Goal: Obtain resource: Obtain resource

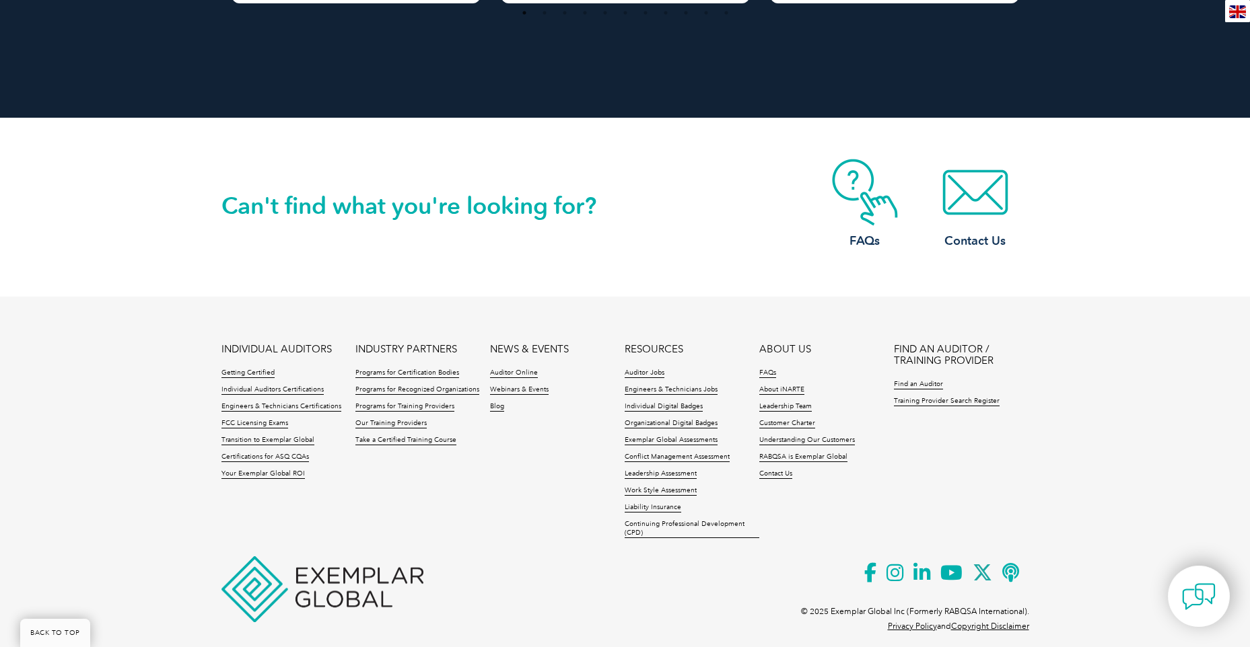
scroll to position [1197, 0]
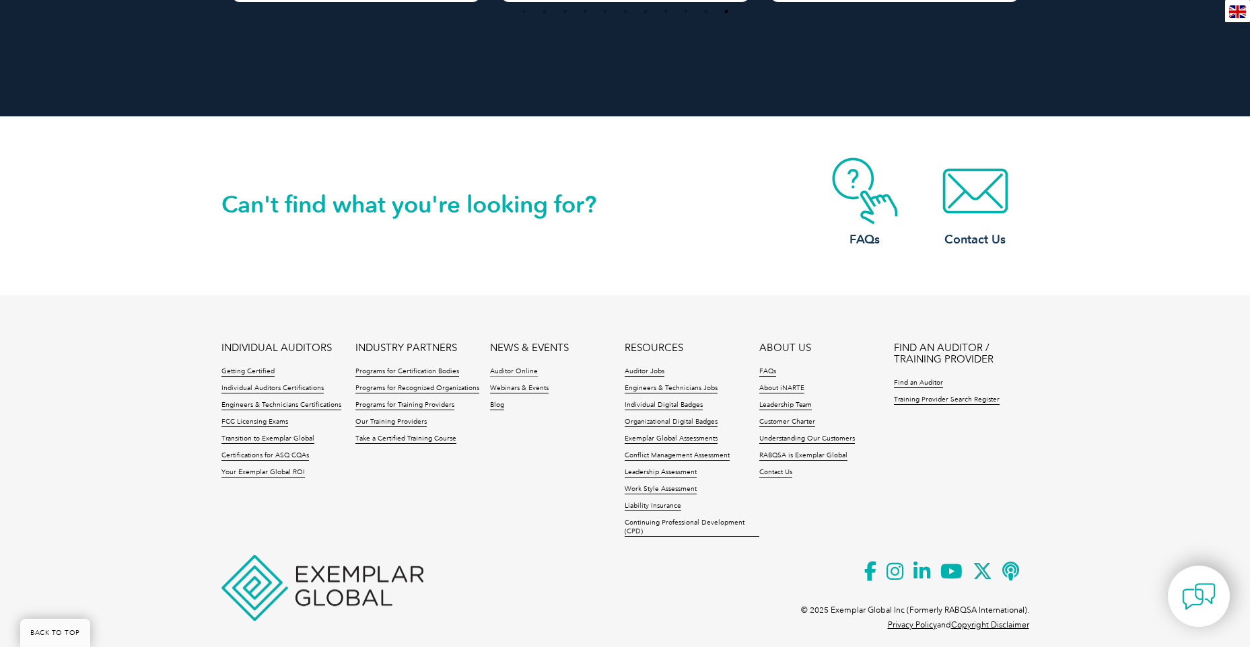
click at [524, 367] on link "Auditor Online" at bounding box center [514, 371] width 48 height 9
click at [470, 199] on h2 "Can't find what you're looking for?" at bounding box center [423, 205] width 404 height 22
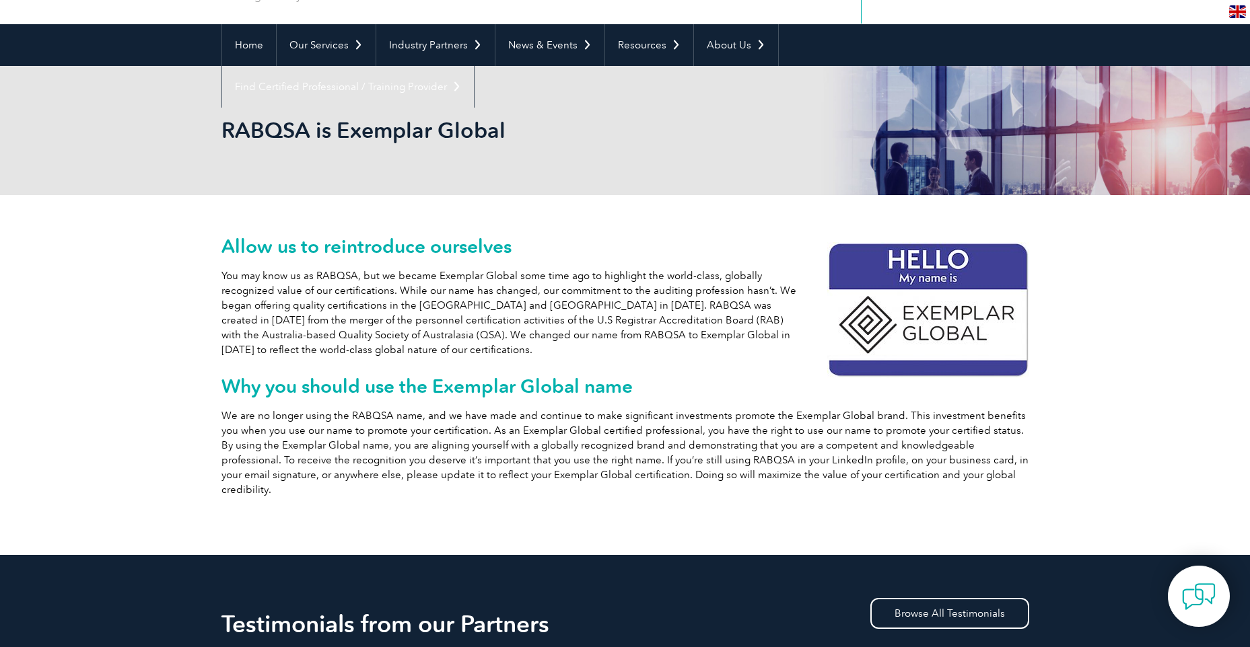
scroll to position [0, 0]
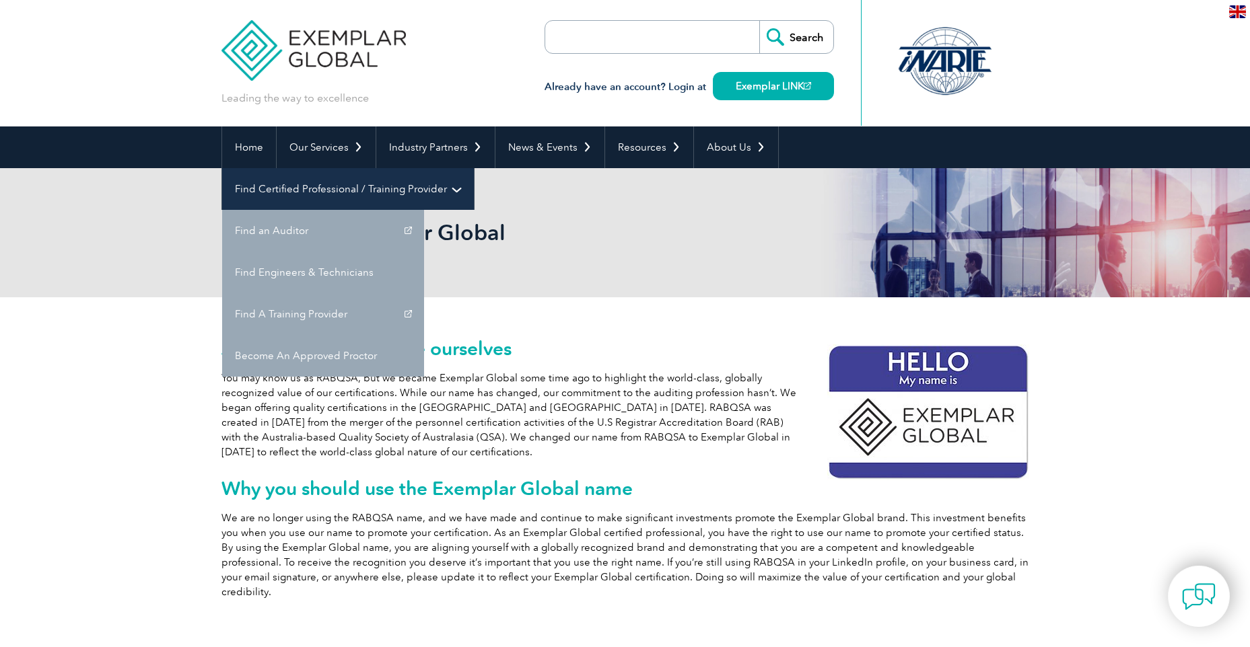
click at [474, 168] on link "Find Certified Professional / Training Provider" at bounding box center [348, 189] width 252 height 42
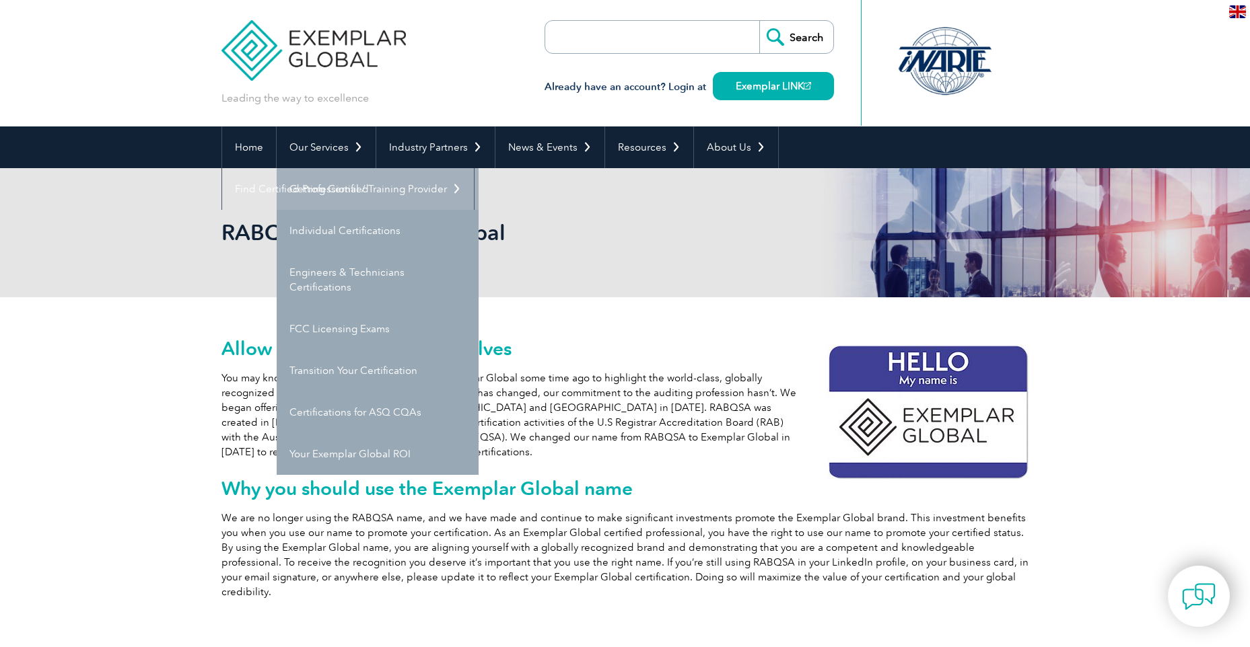
click at [348, 190] on link "Getting Certified" at bounding box center [378, 189] width 202 height 42
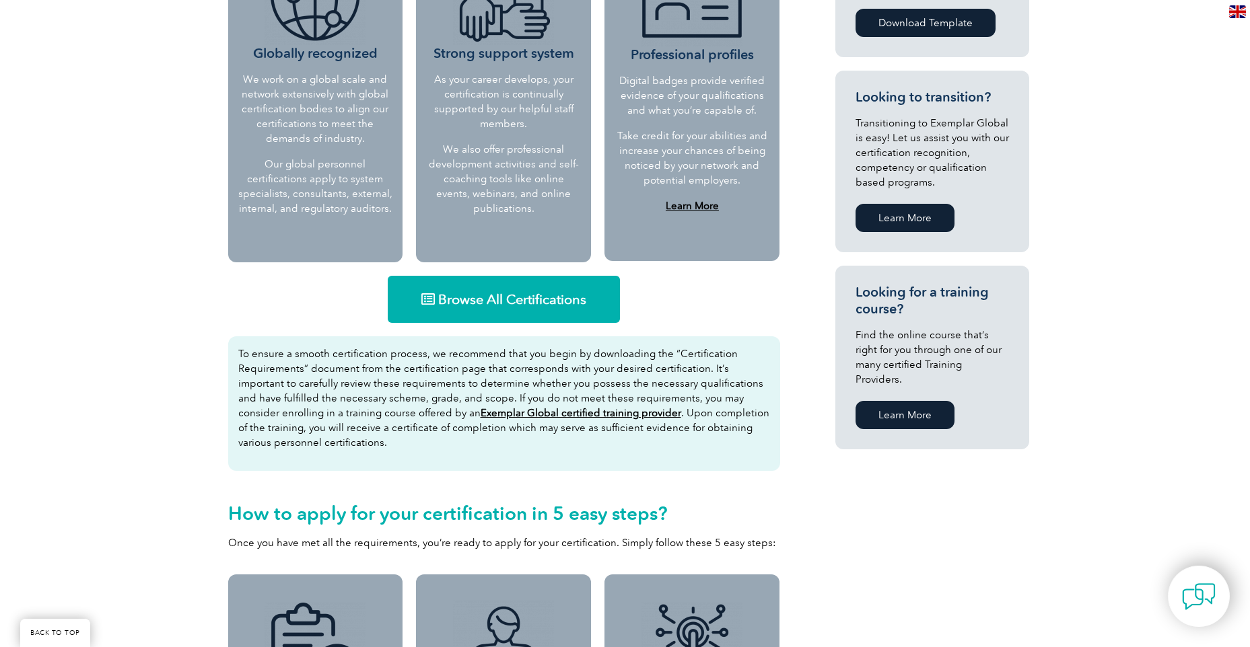
scroll to position [673, 0]
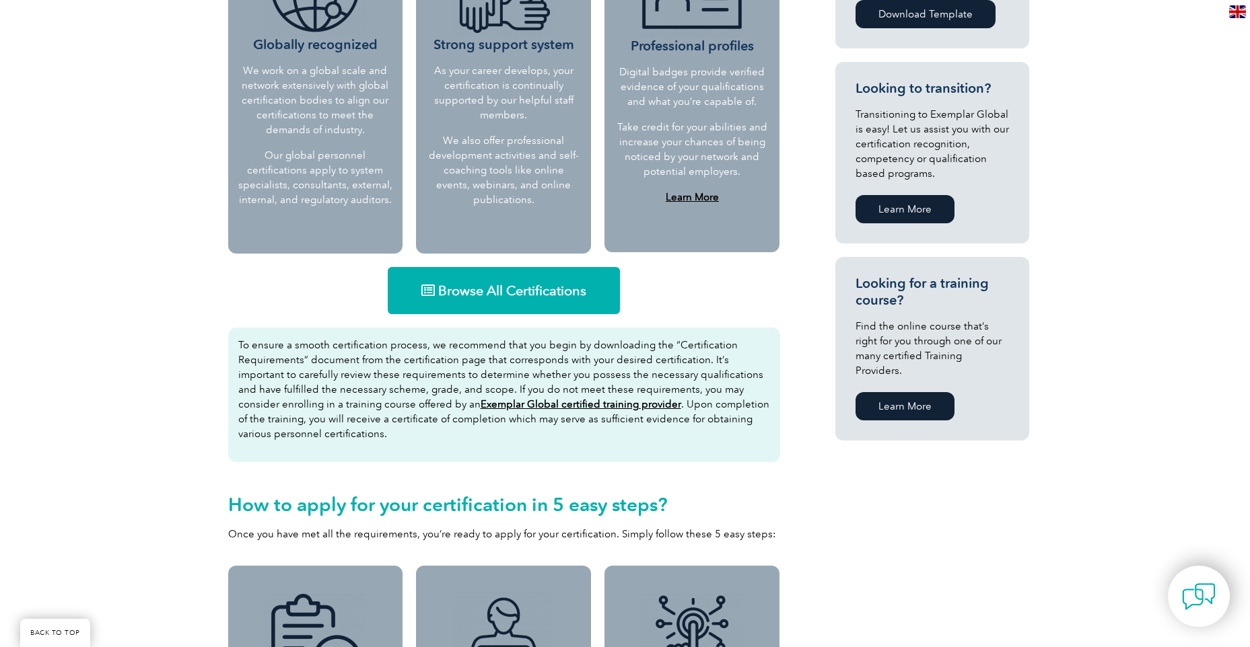
click at [493, 286] on span "Browse All Certifications" at bounding box center [512, 290] width 148 height 13
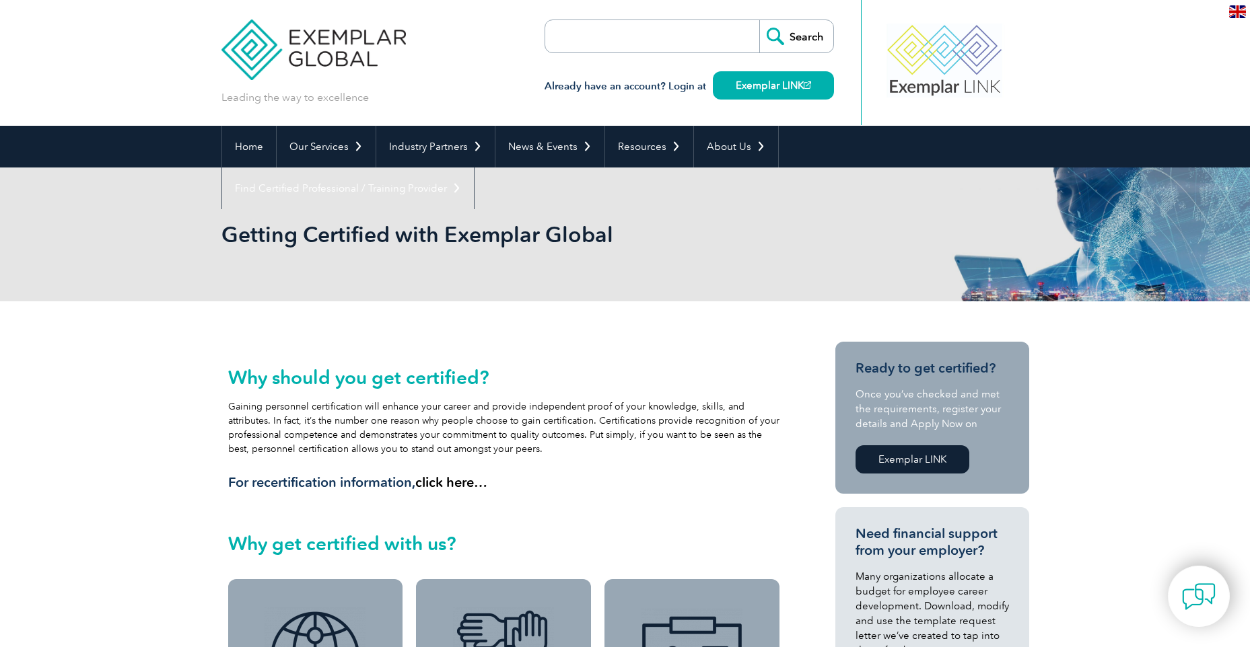
scroll to position [0, 0]
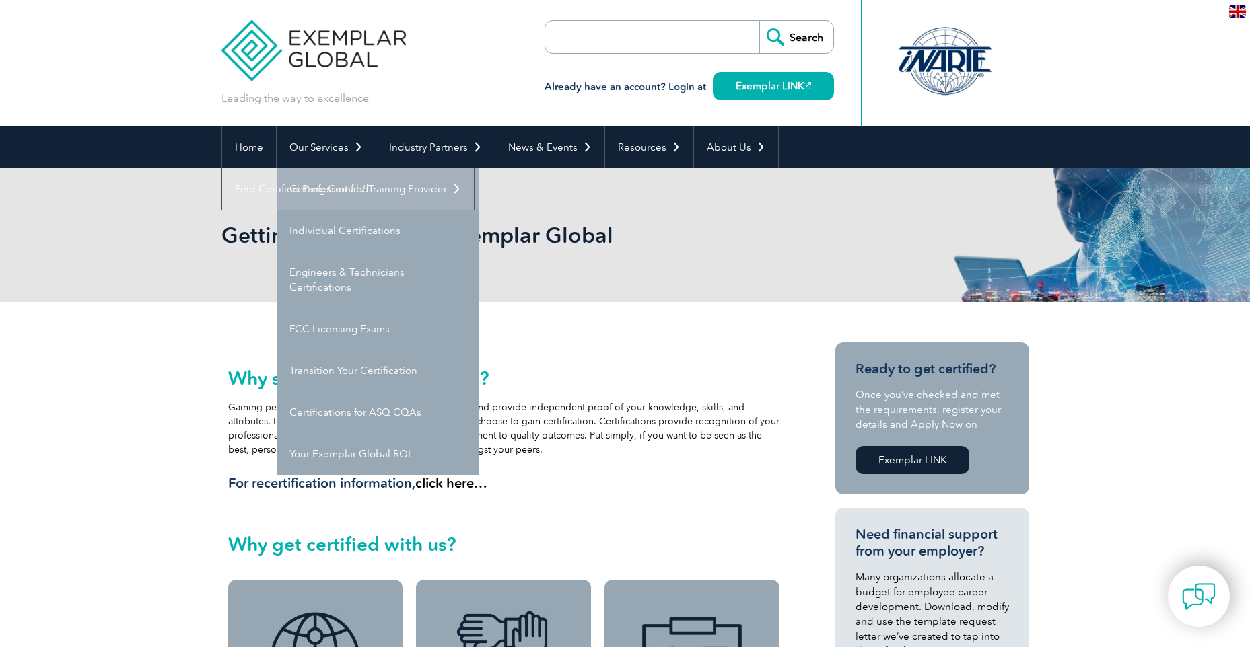
click at [324, 188] on link "Getting Certified" at bounding box center [378, 189] width 202 height 42
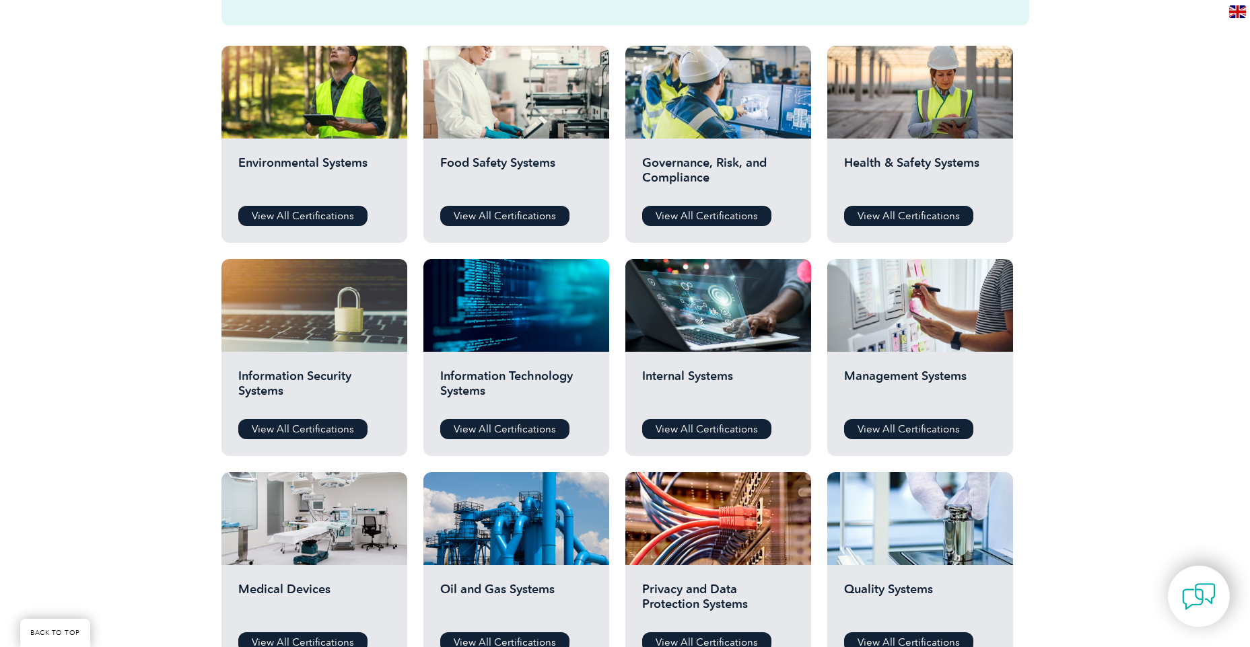
scroll to position [538, 0]
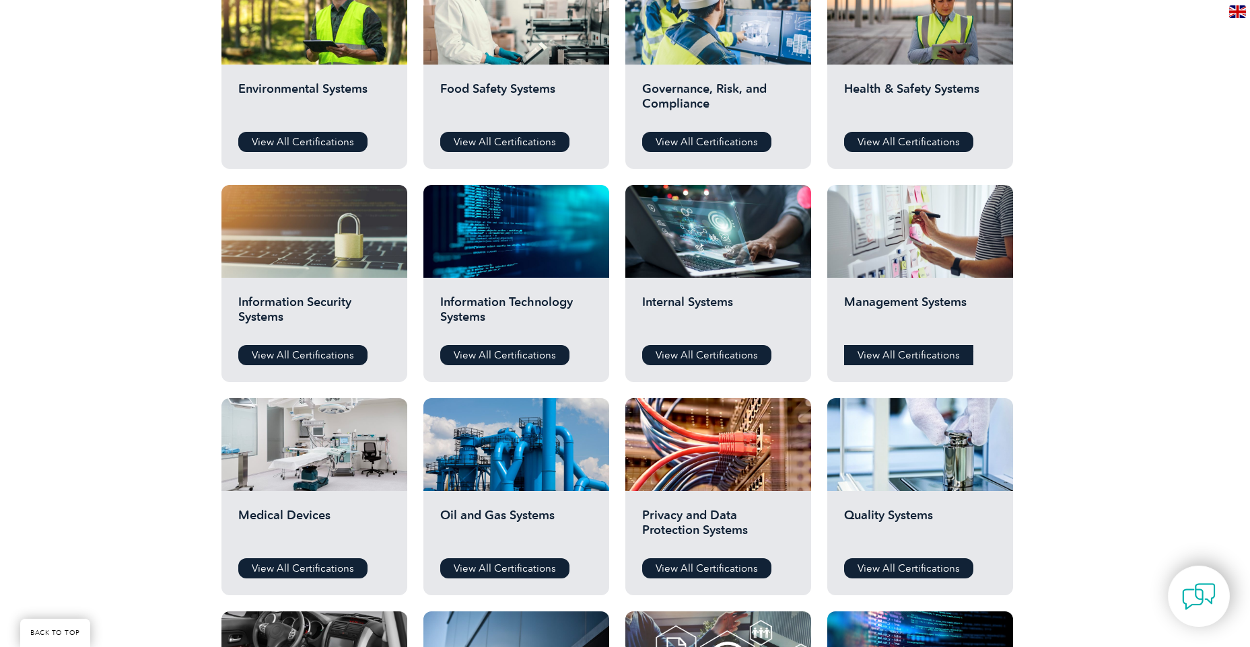
click at [882, 359] on link "View All Certifications" at bounding box center [908, 355] width 129 height 20
click at [915, 565] on link "View All Certifications" at bounding box center [908, 569] width 129 height 20
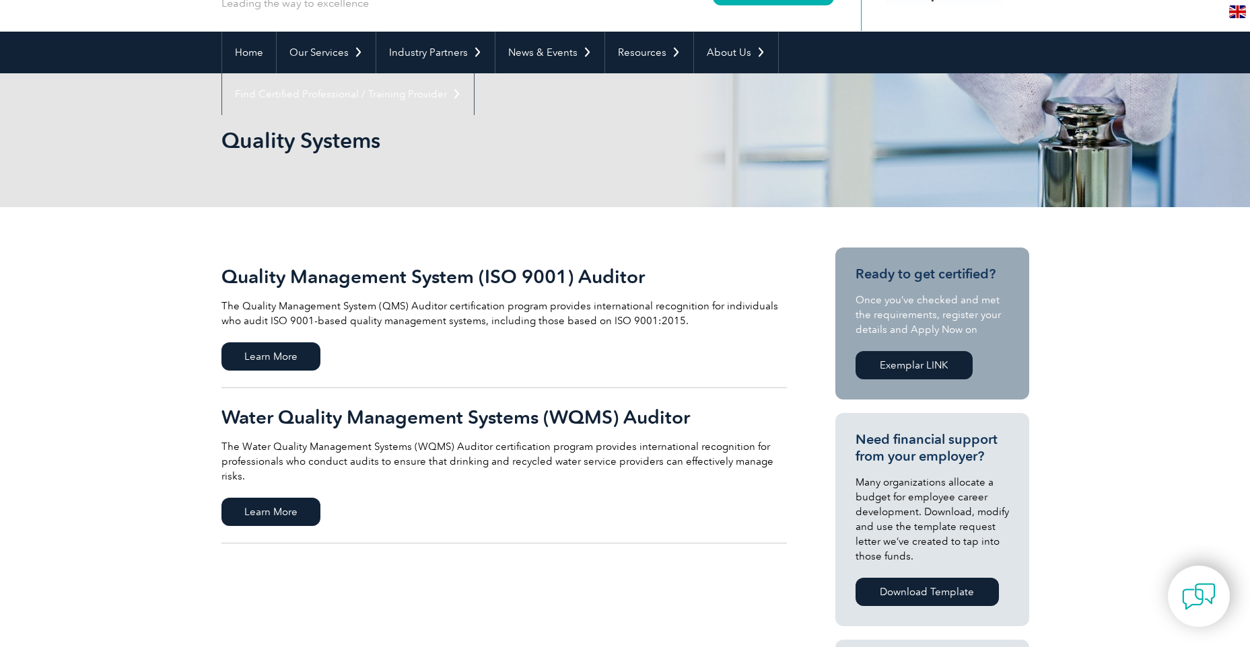
scroll to position [135, 0]
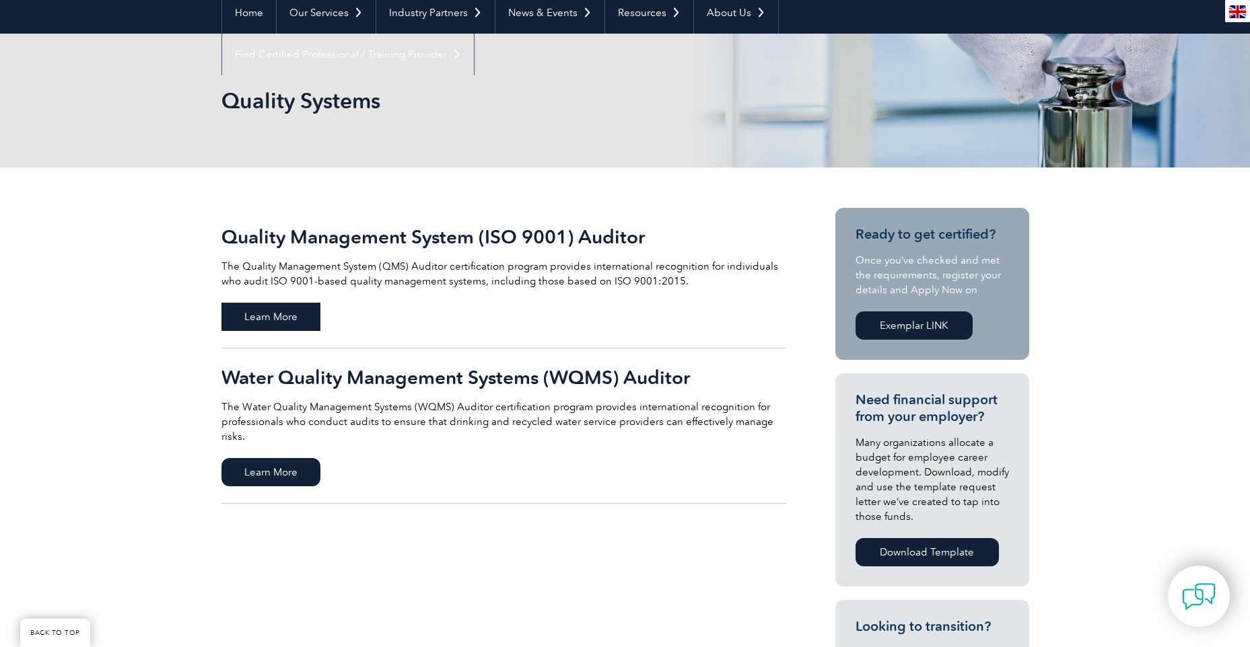
click at [273, 316] on span "Learn More" at bounding box center [270, 317] width 99 height 28
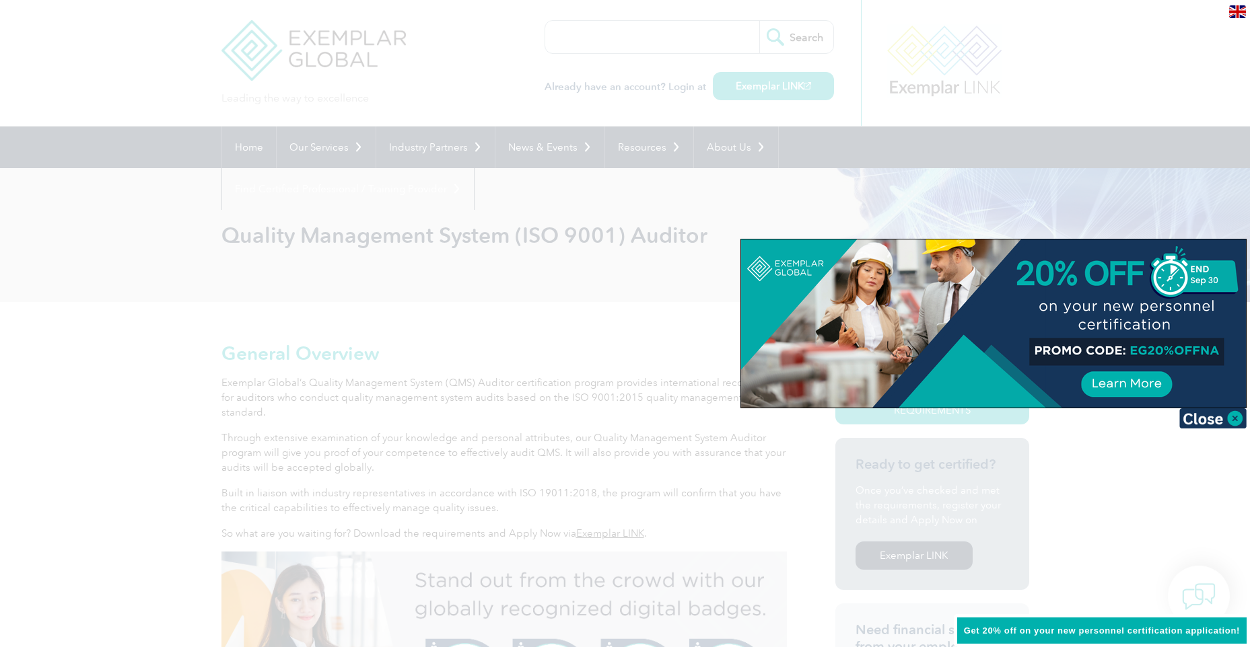
click at [1232, 416] on img at bounding box center [1212, 418] width 67 height 20
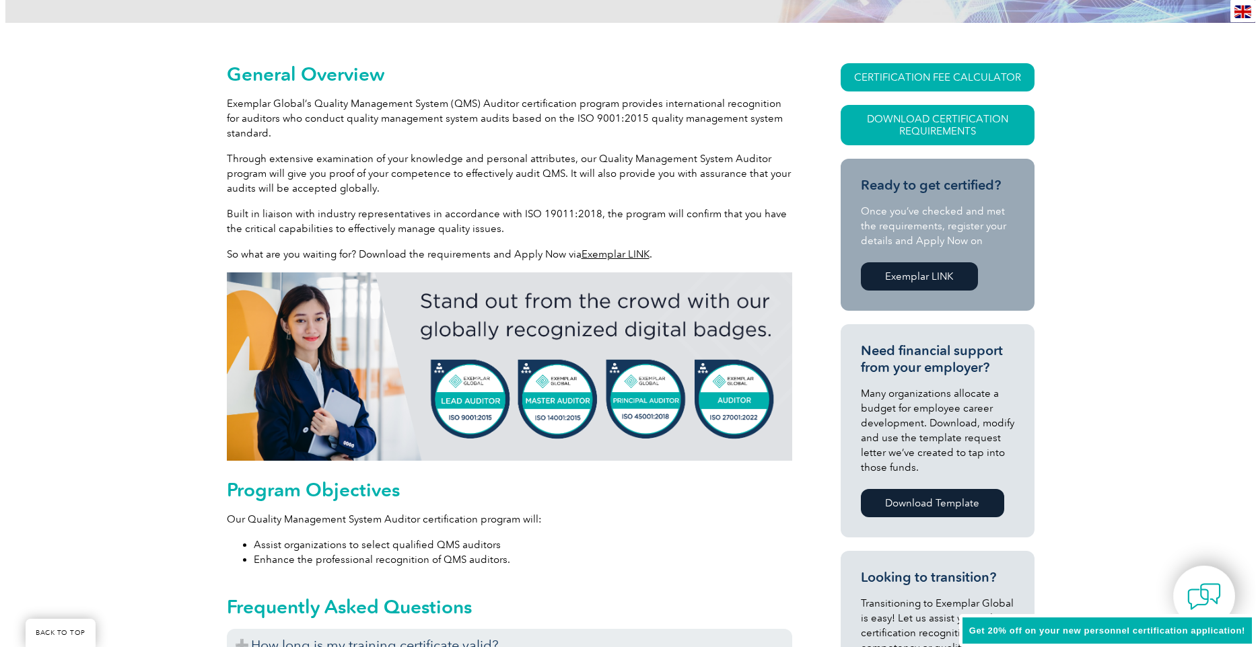
scroll to position [269, 0]
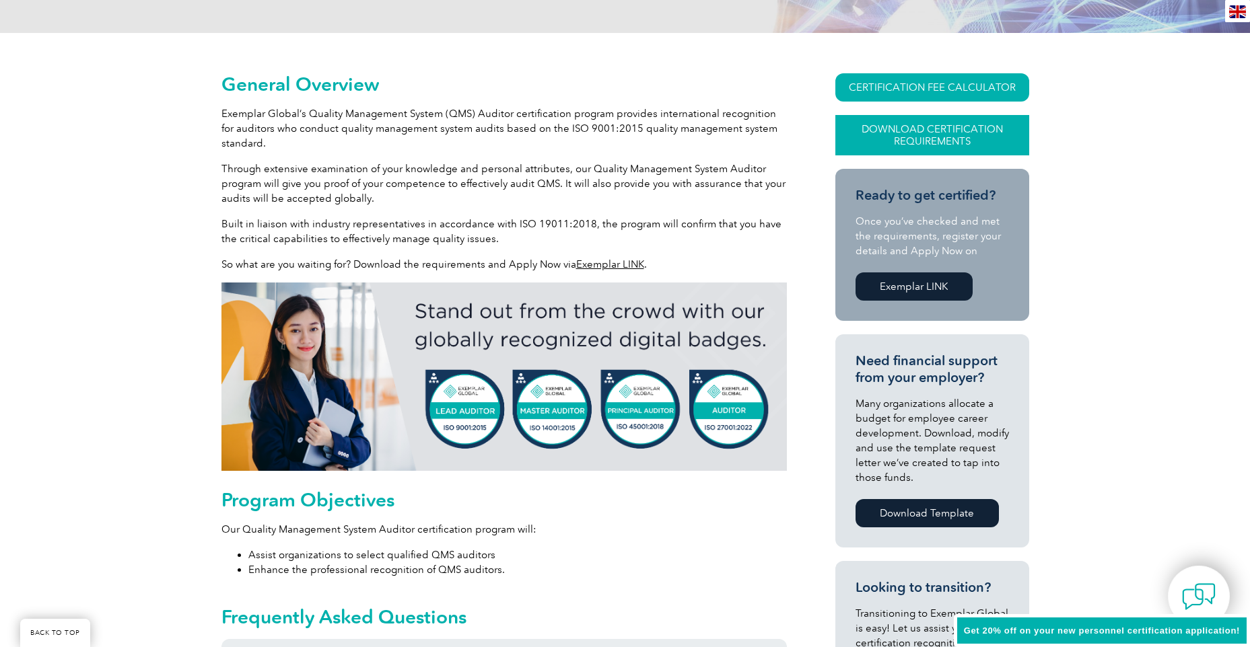
click at [935, 129] on link "Download Certification Requirements" at bounding box center [932, 135] width 194 height 40
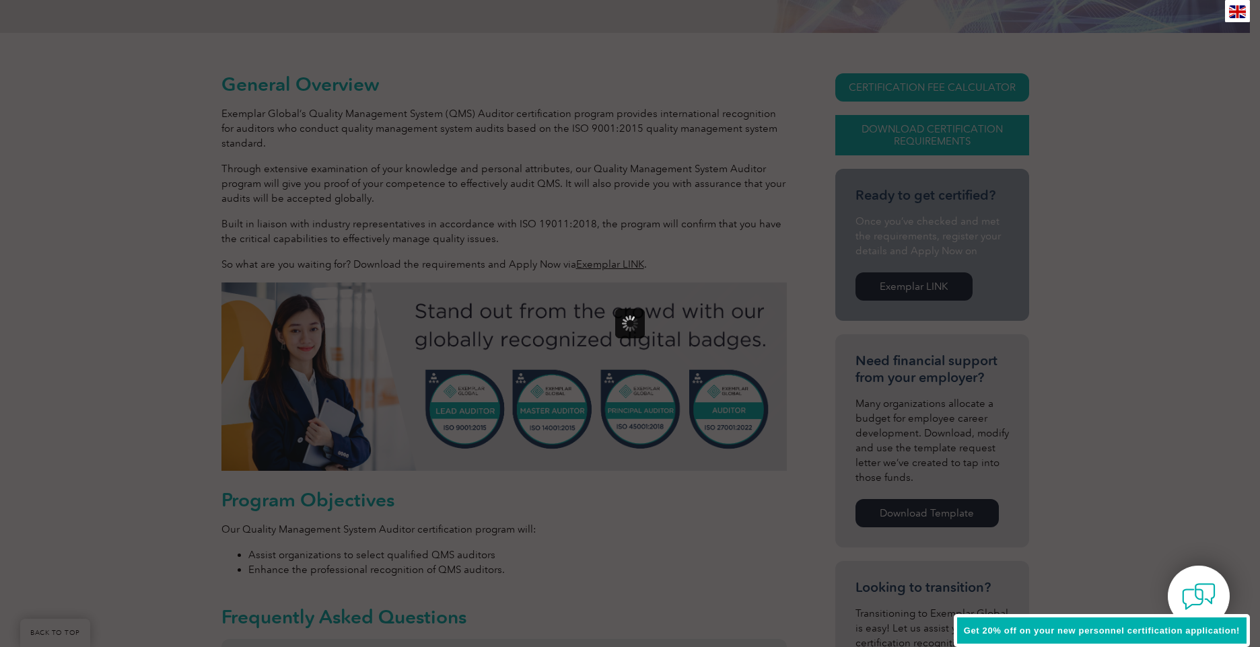
scroll to position [0, 0]
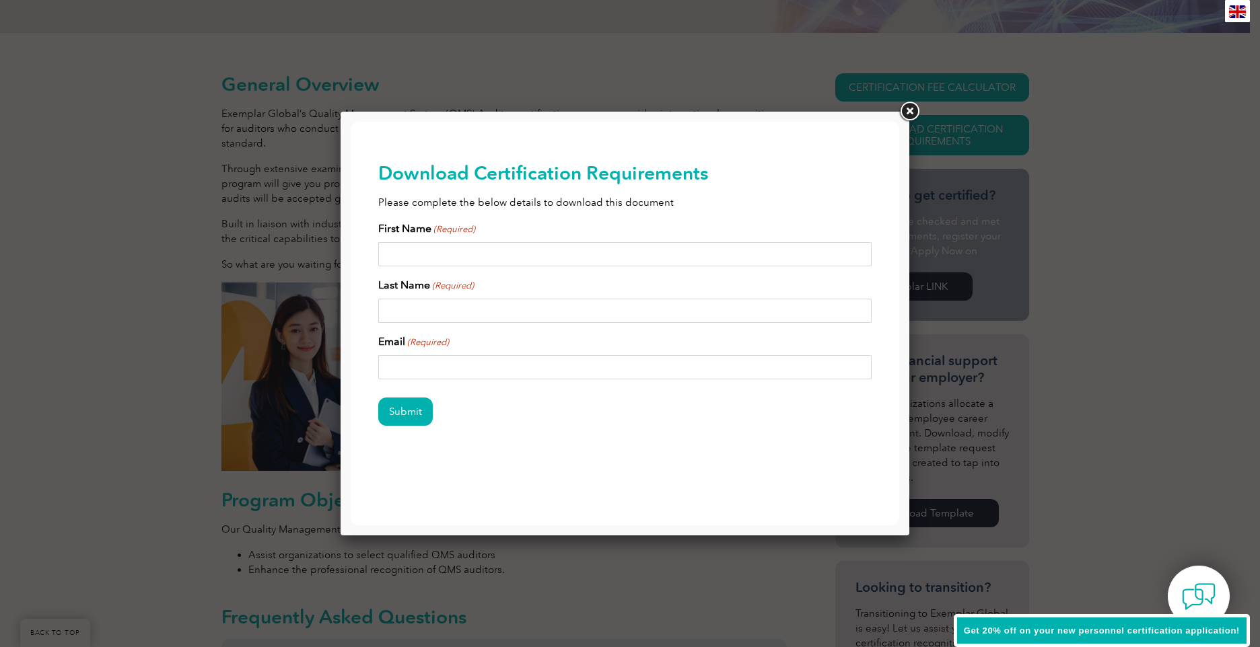
click at [430, 256] on input "First Name (Required)" at bounding box center [625, 254] width 494 height 24
type input "Laurie"
type input "Hall"
type input "lhall@triumphgroup.com"
click at [402, 408] on input "Submit" at bounding box center [405, 412] width 55 height 28
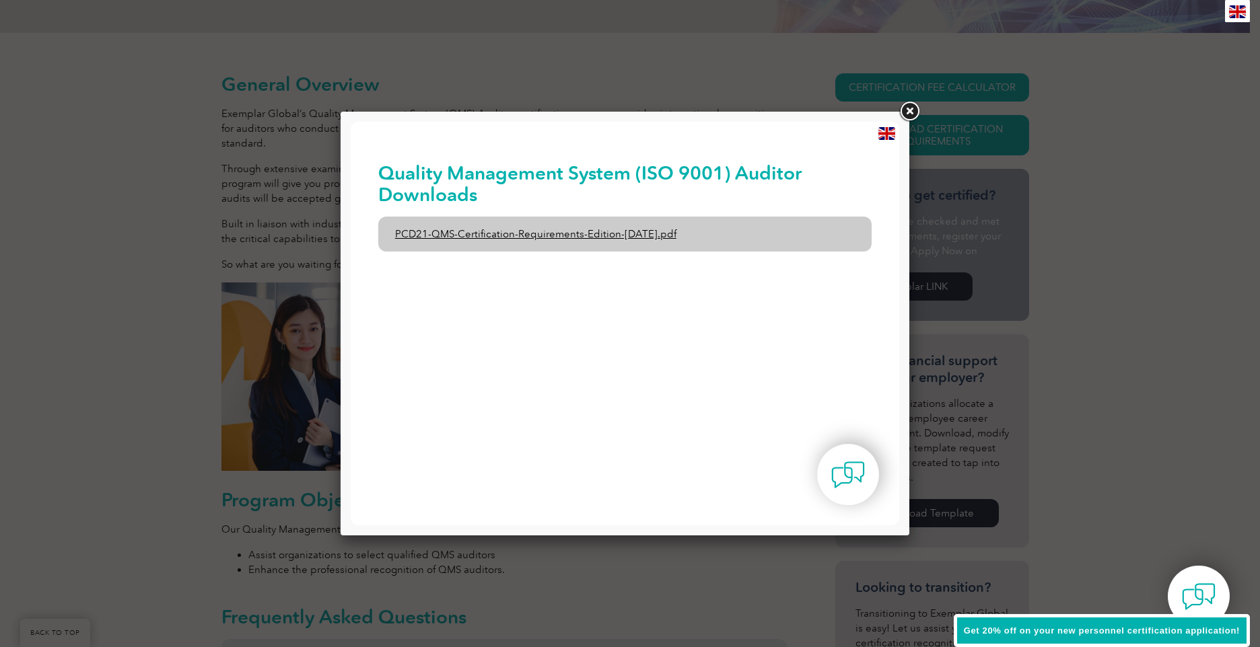
click at [486, 234] on link "PCD21-QMS-Certification-Requirements-Edition-2-April-2022.pdf" at bounding box center [625, 234] width 494 height 35
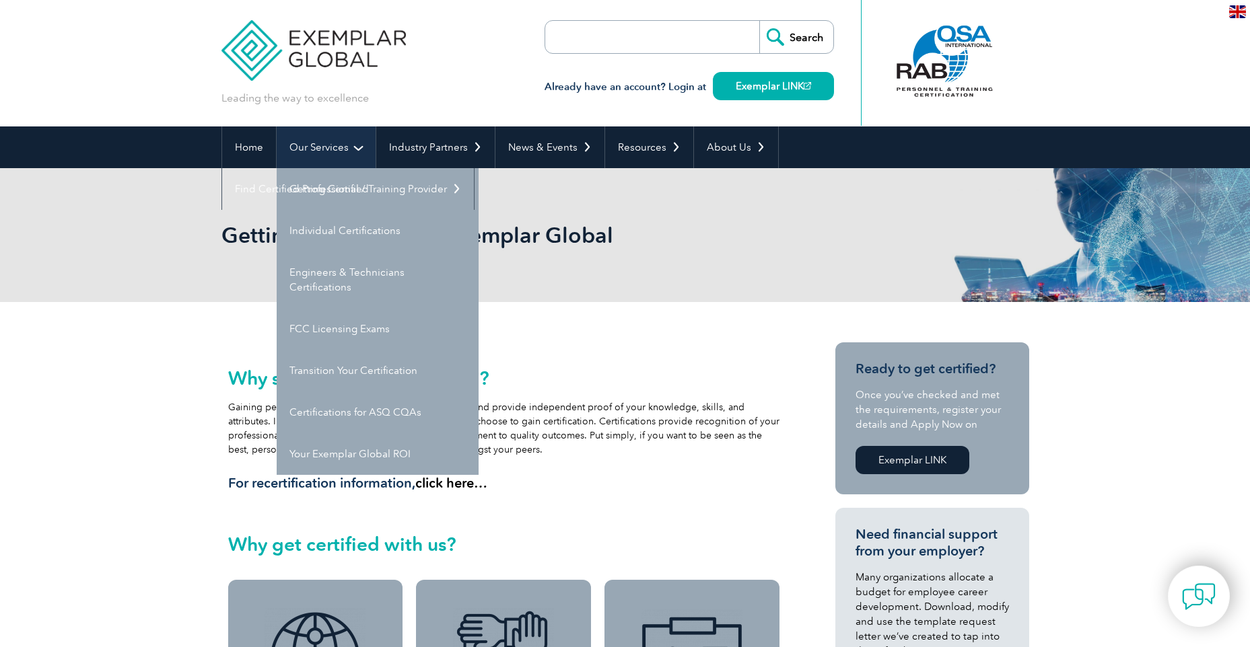
click at [317, 149] on link "Our Services" at bounding box center [326, 148] width 99 height 42
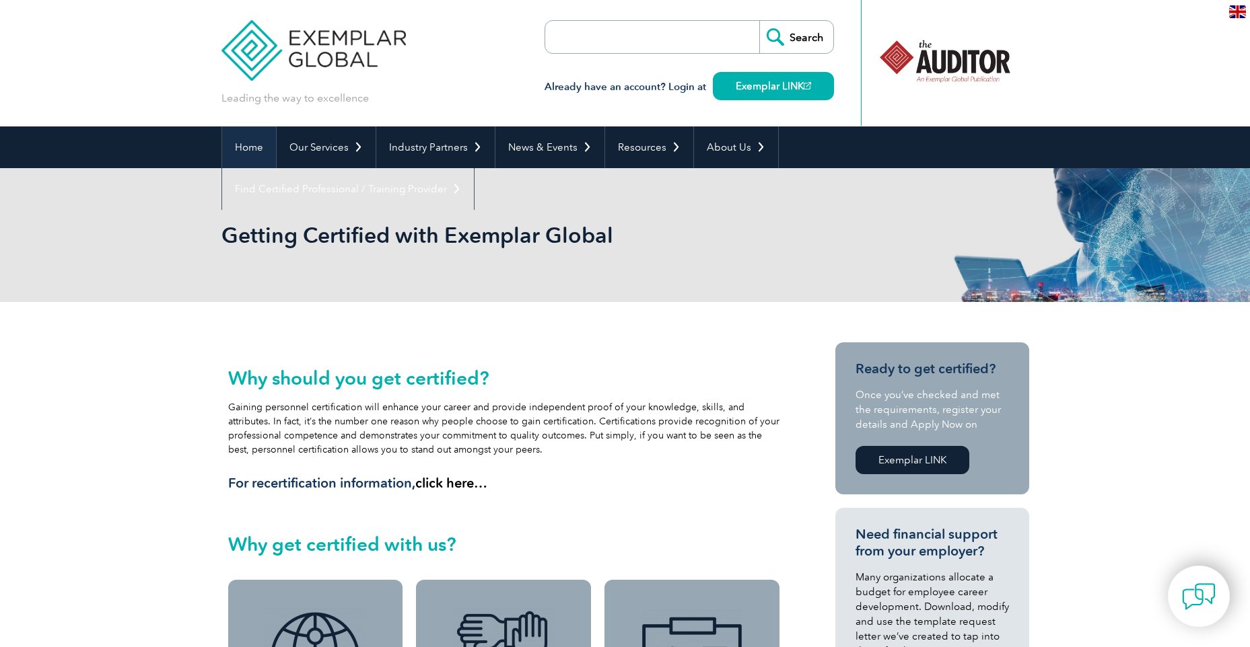
click at [242, 145] on link "Home" at bounding box center [249, 148] width 54 height 42
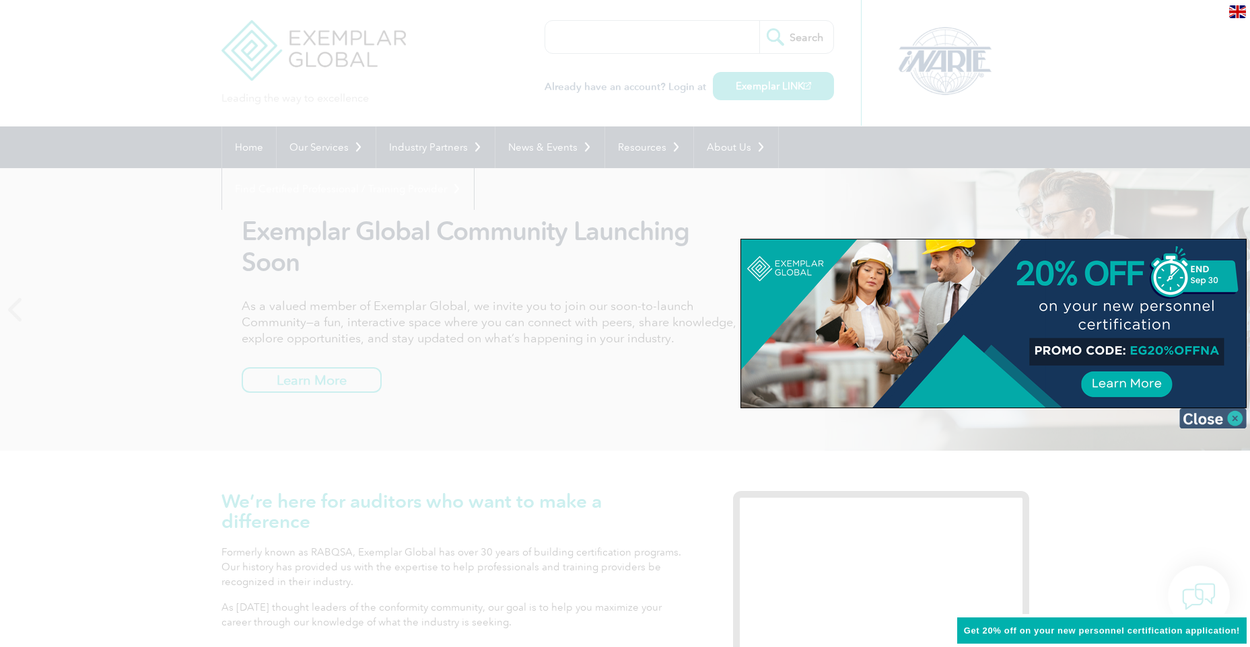
click at [1231, 417] on img at bounding box center [1212, 418] width 67 height 20
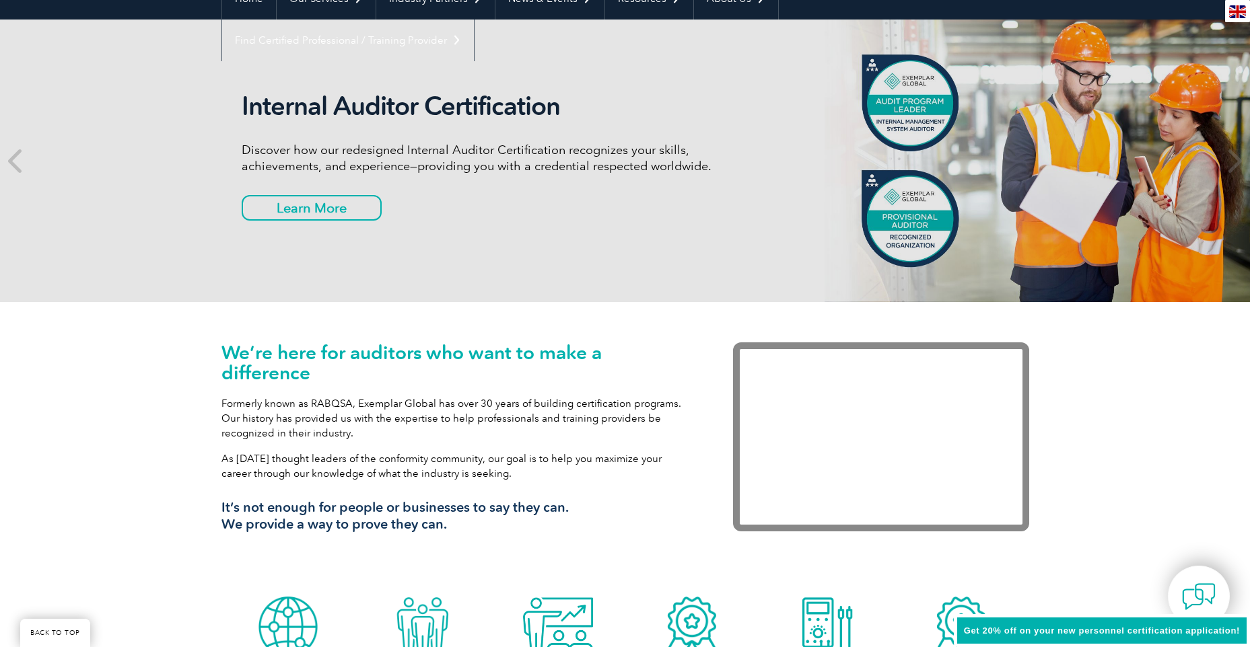
scroll to position [135, 0]
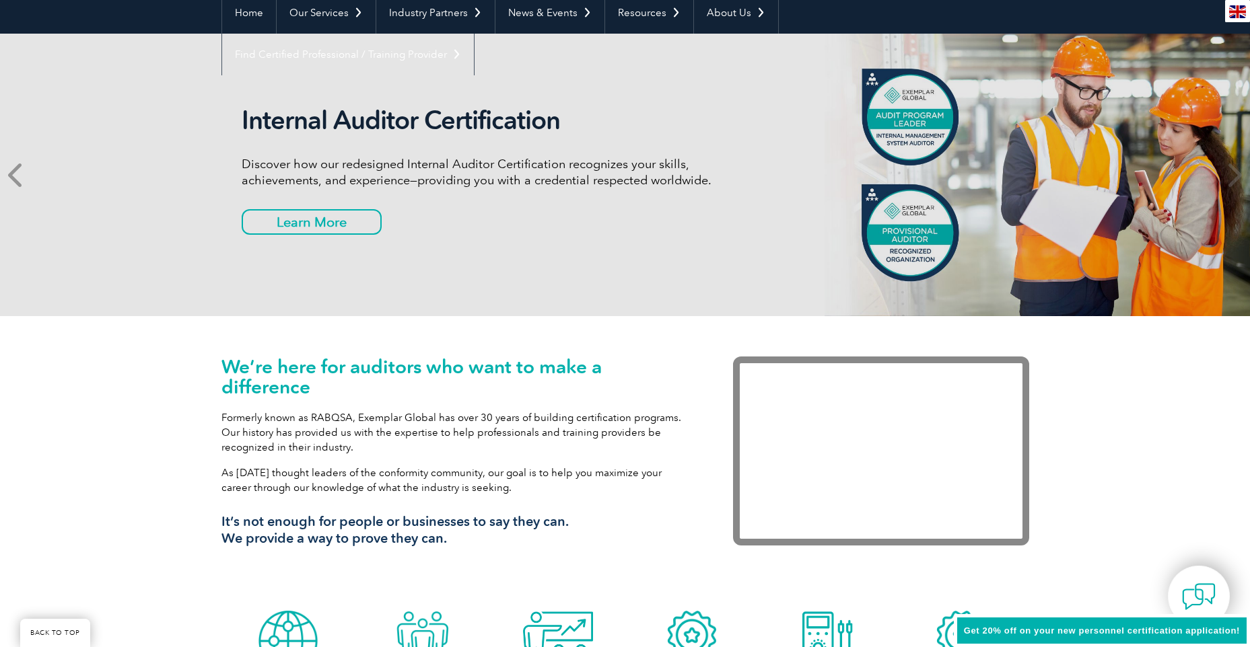
click at [11, 175] on icon at bounding box center [16, 175] width 17 height 0
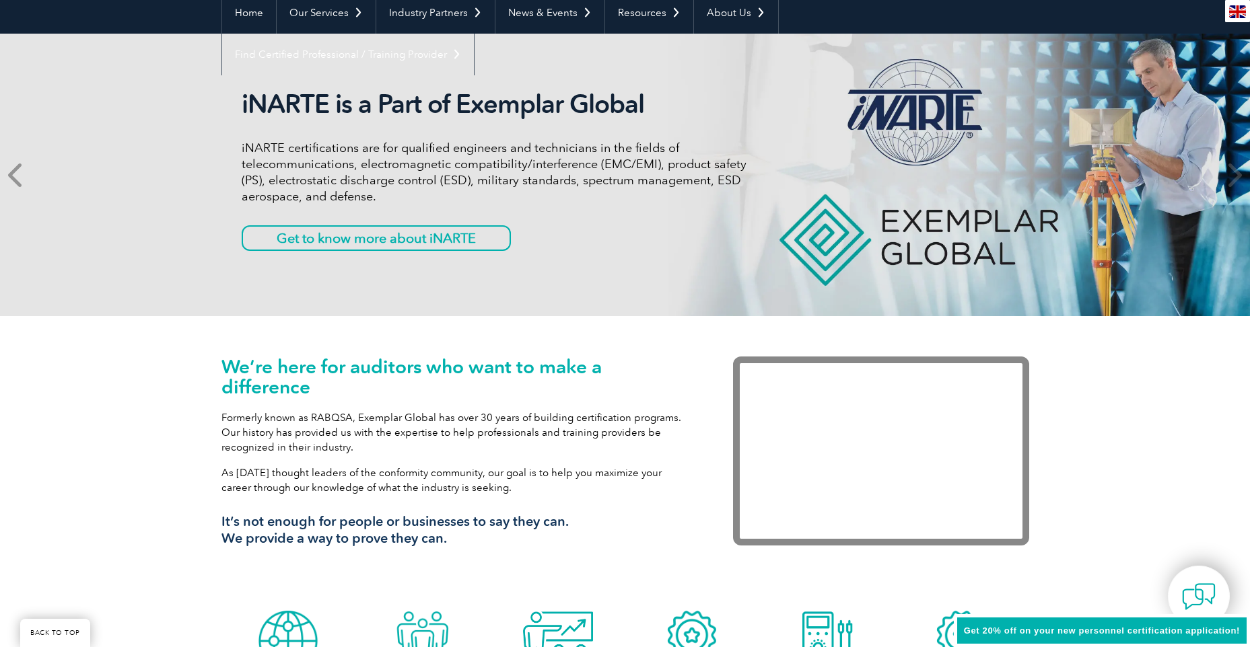
click at [11, 175] on icon at bounding box center [16, 175] width 17 height 0
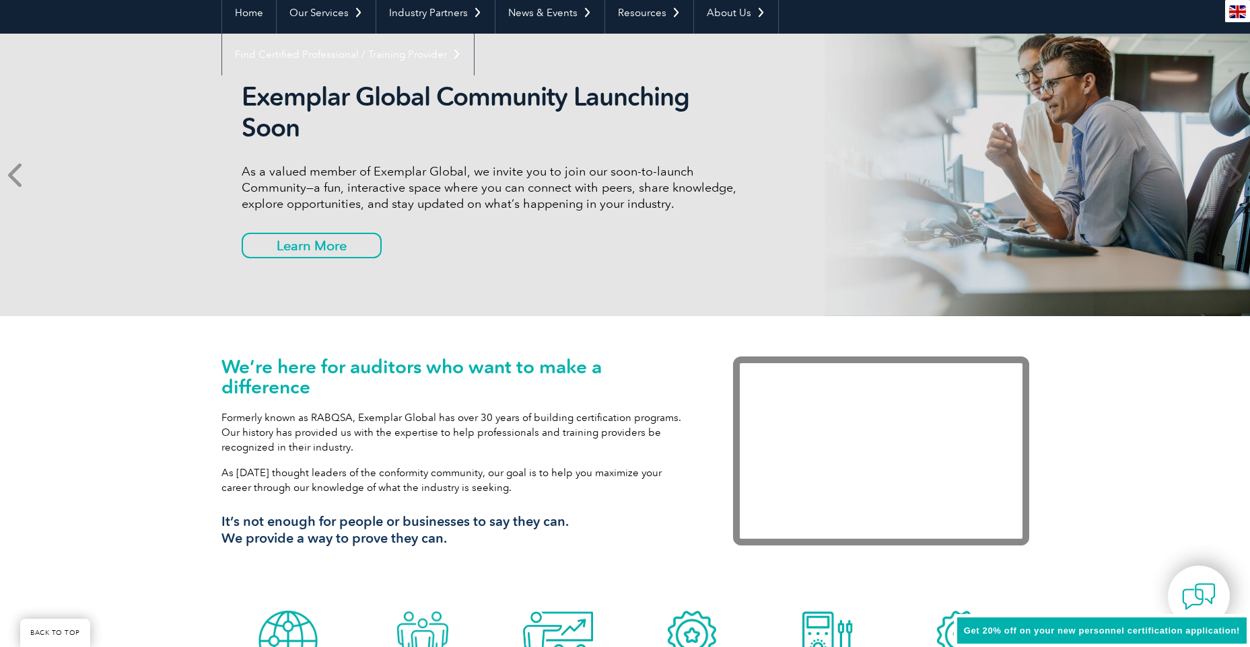
click at [12, 175] on icon at bounding box center [16, 175] width 17 height 0
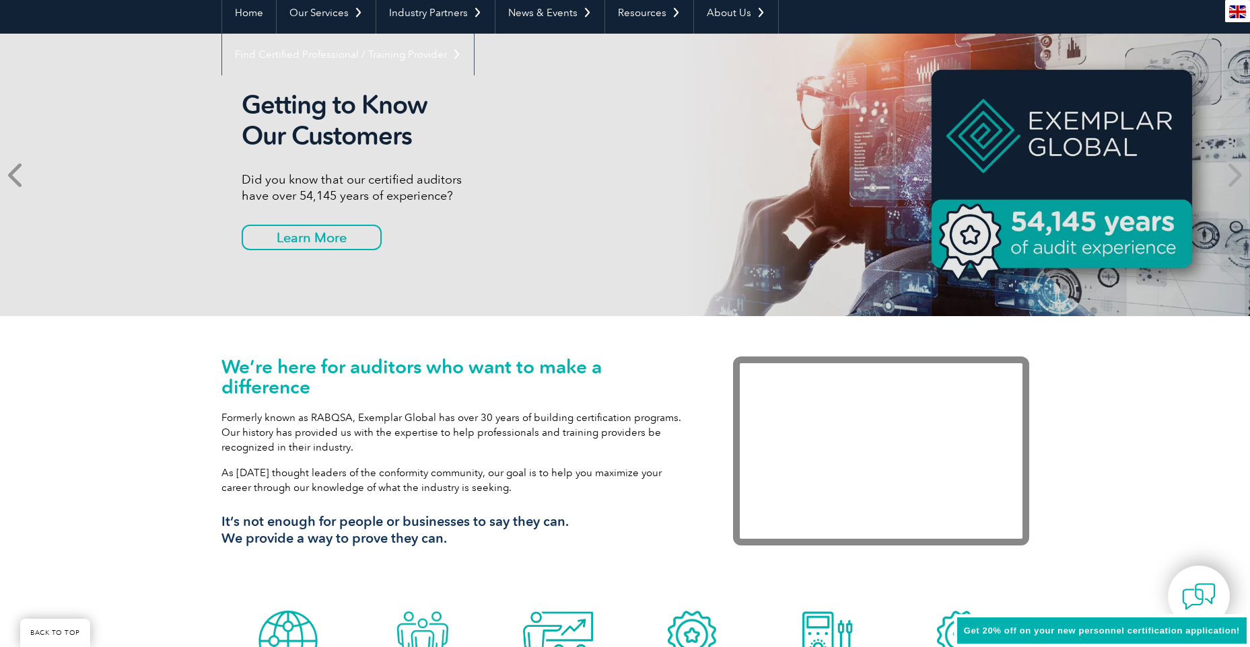
click at [15, 175] on icon at bounding box center [16, 175] width 17 height 0
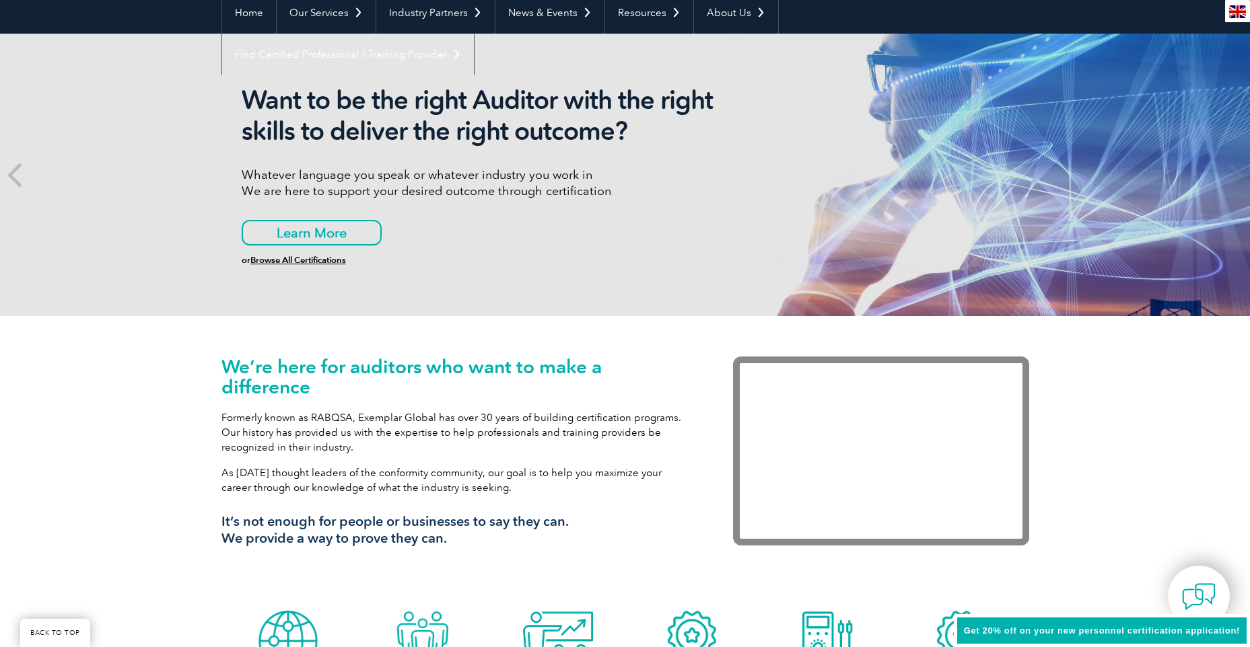
click at [303, 260] on link "Browse All Certifications" at bounding box center [298, 260] width 96 height 10
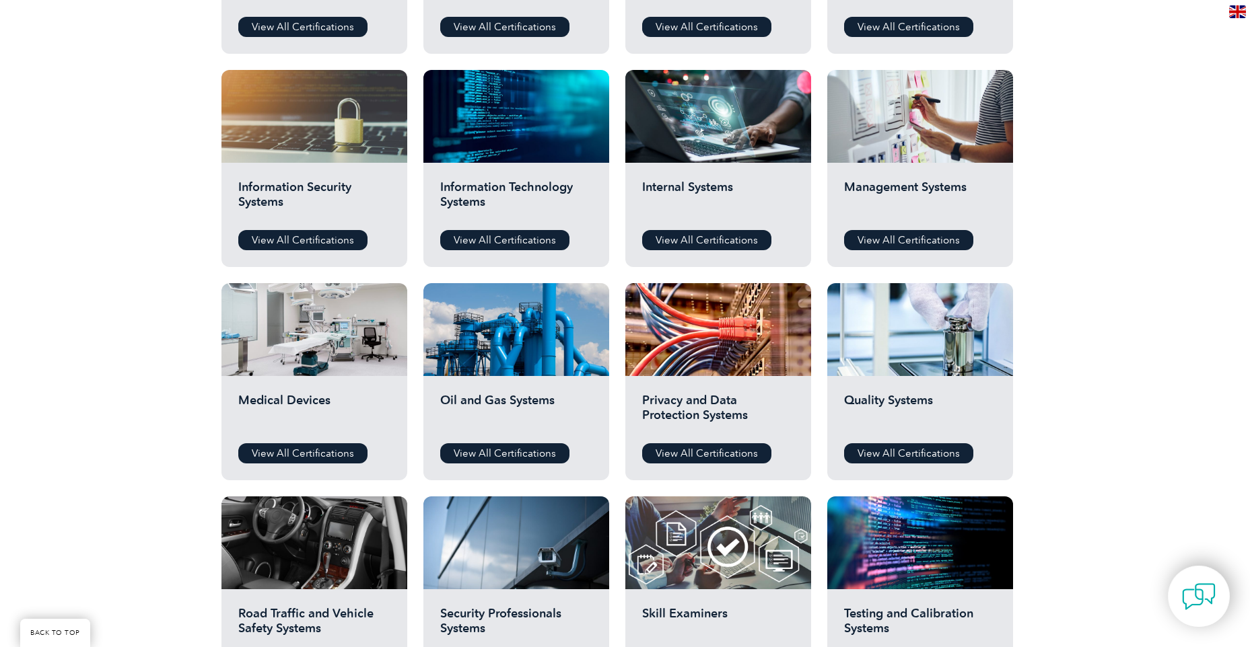
scroll to position [673, 0]
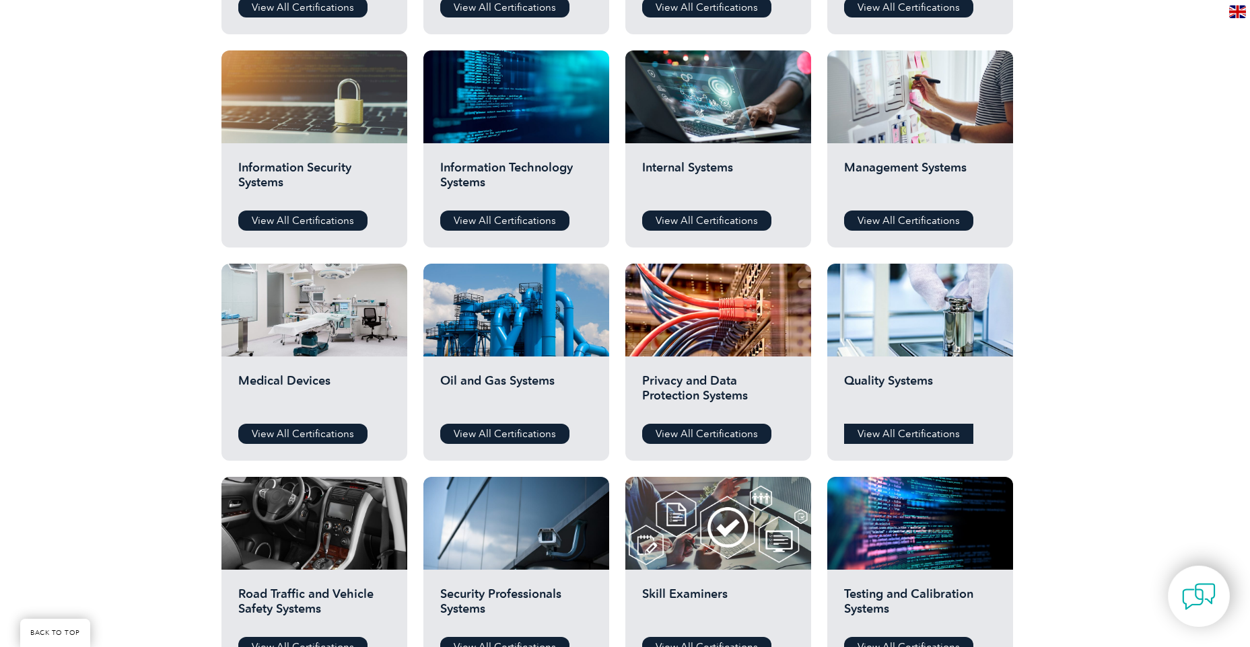
click at [900, 433] on link "View All Certifications" at bounding box center [908, 434] width 129 height 20
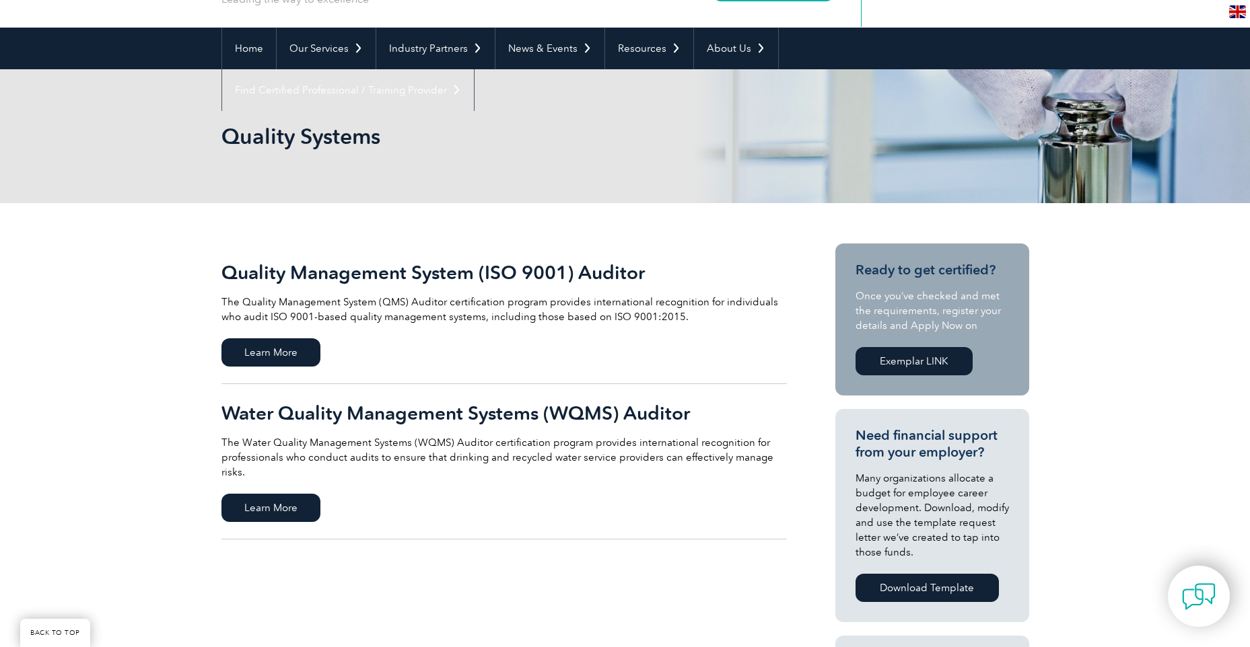
scroll to position [135, 0]
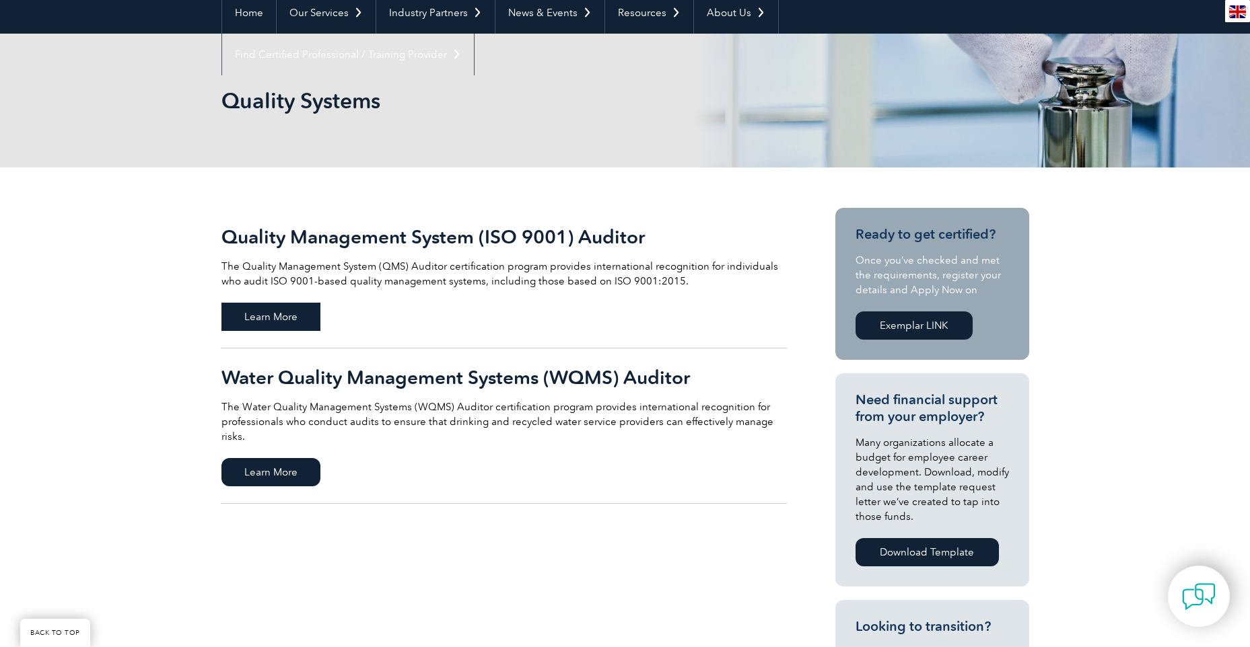
click at [275, 322] on span "Learn More" at bounding box center [270, 317] width 99 height 28
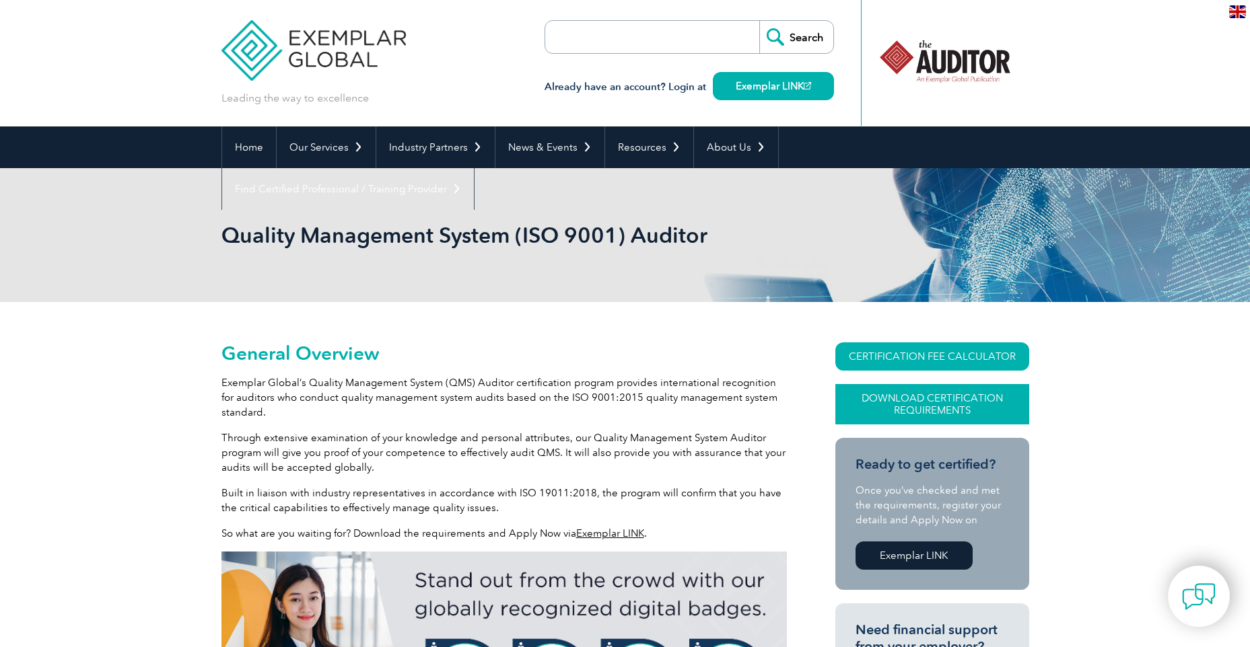
click at [936, 395] on link "Download Certification Requirements" at bounding box center [932, 404] width 194 height 40
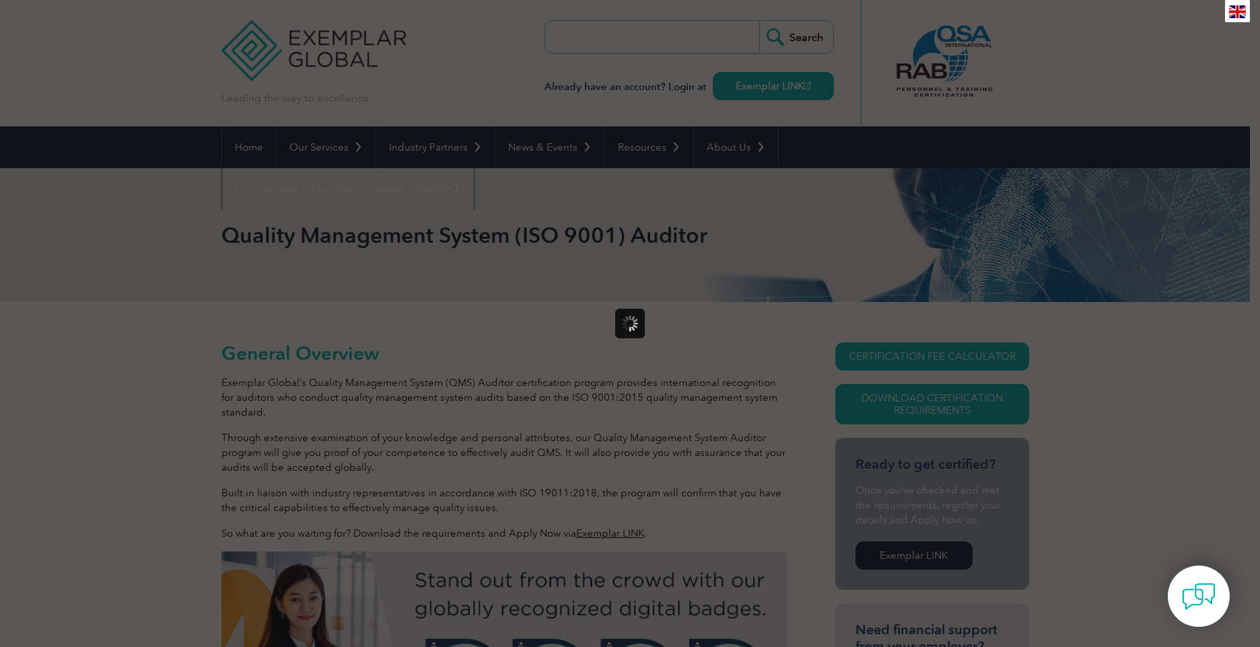
click at [561, 531] on div at bounding box center [630, 323] width 1260 height 647
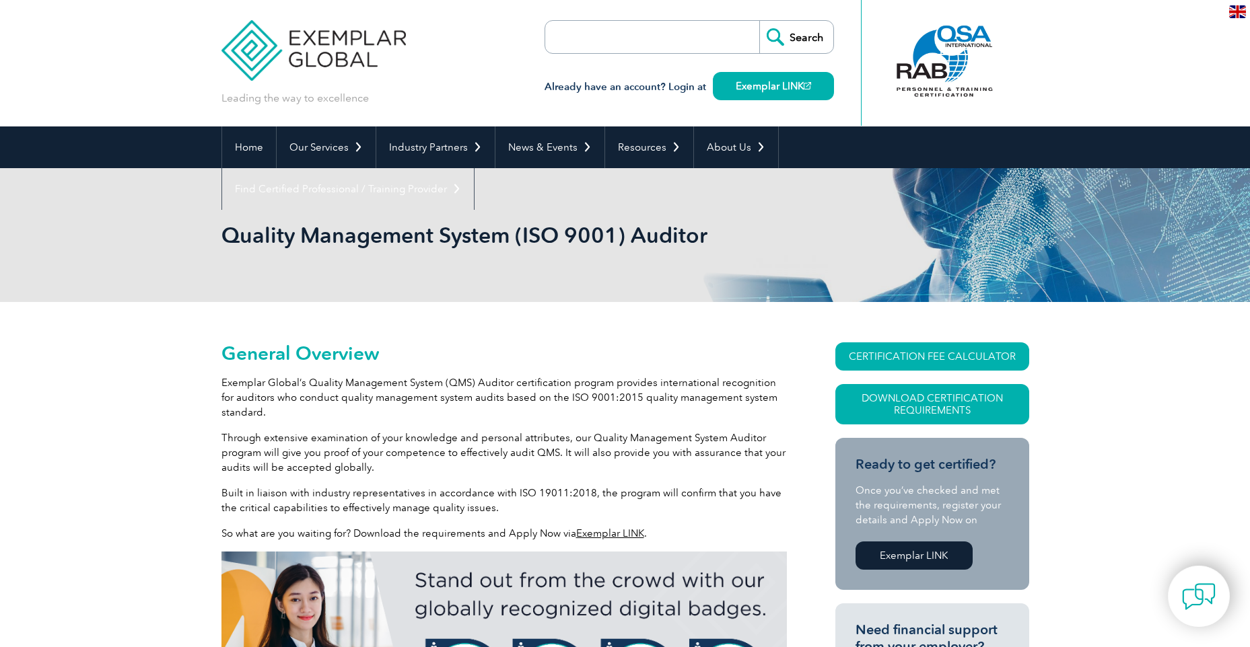
click at [355, 535] on p "So what are you waiting for? Download the requirements and Apply Now via Exempl…" at bounding box center [503, 533] width 565 height 15
click at [588, 536] on link "Exemplar LINK" at bounding box center [610, 534] width 68 height 12
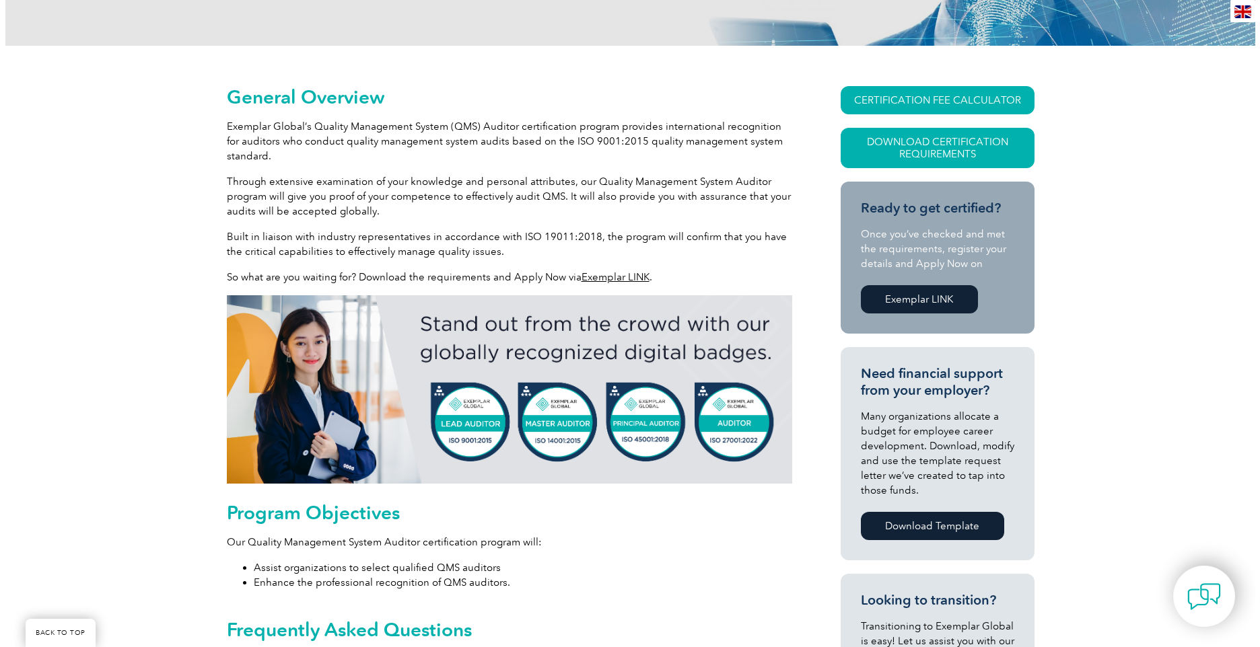
scroll to position [269, 0]
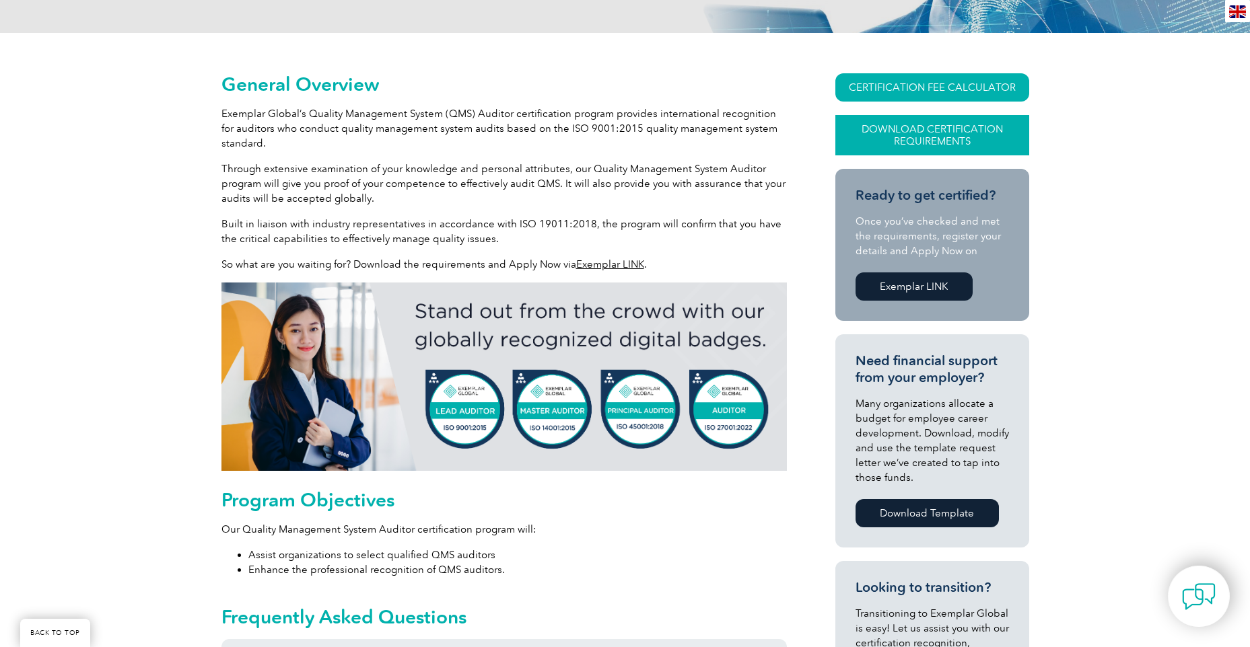
click at [915, 129] on link "Download Certification Requirements" at bounding box center [932, 135] width 194 height 40
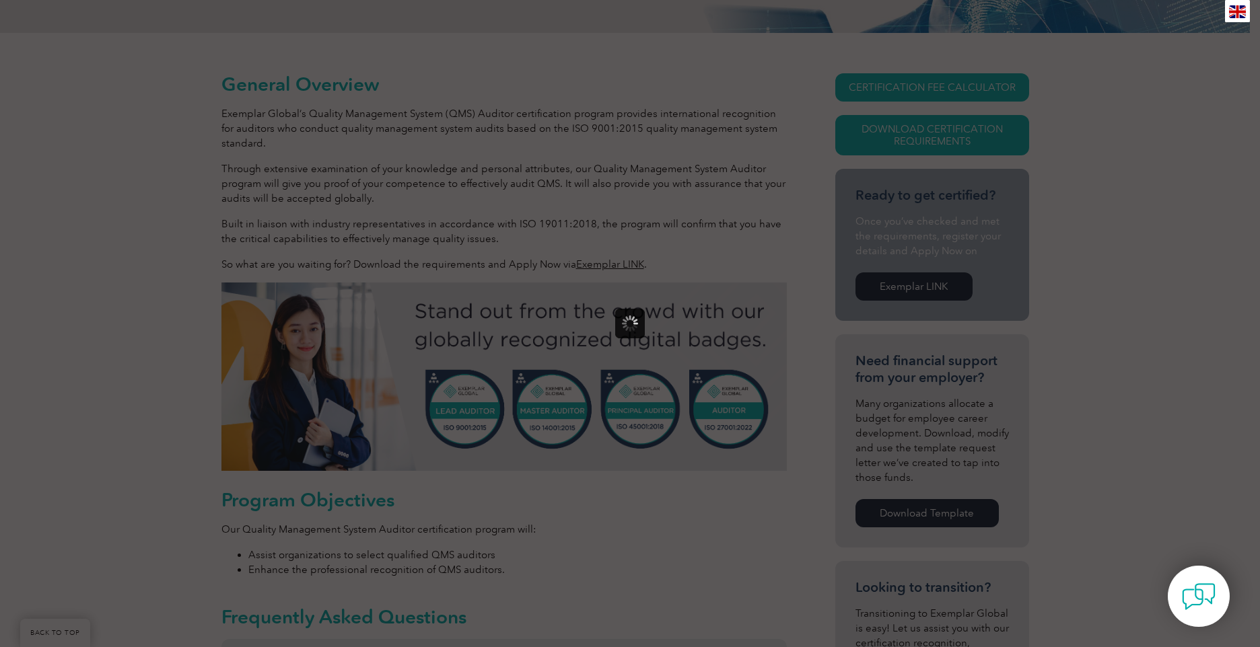
scroll to position [0, 0]
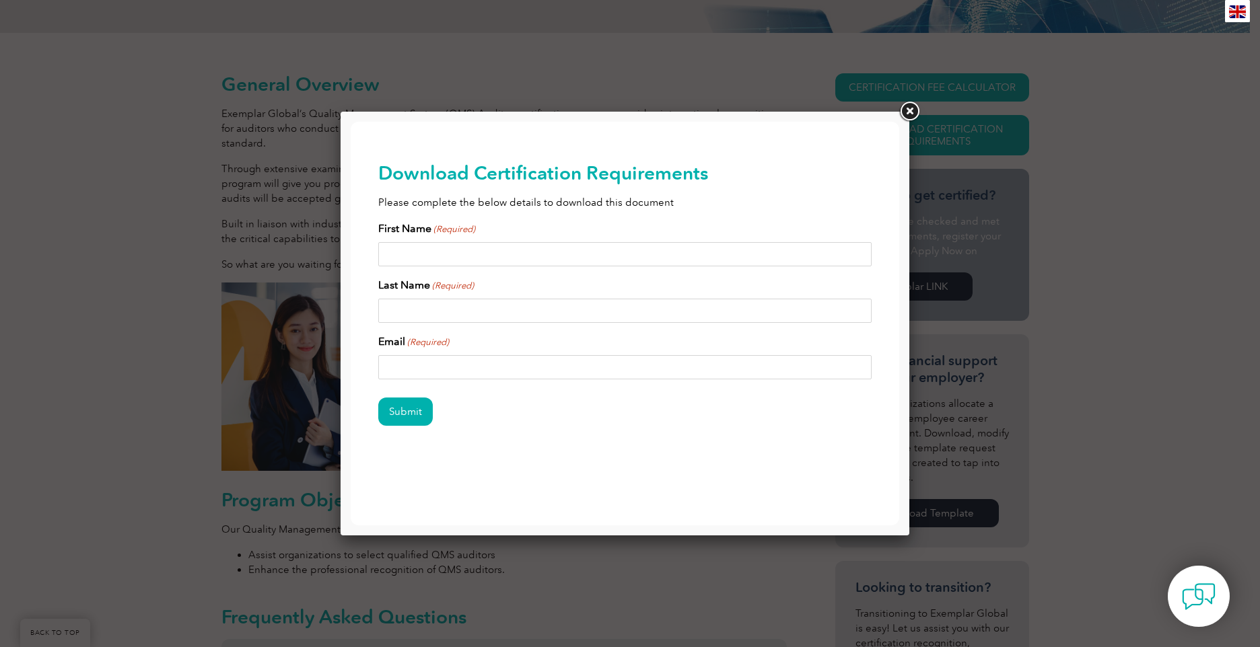
click at [423, 264] on input "First Name (Required)" at bounding box center [625, 254] width 494 height 24
type input "Laurie"
type input "Hall"
type input "lhall@triumphgroup.com"
click at [399, 412] on input "Submit" at bounding box center [405, 412] width 55 height 28
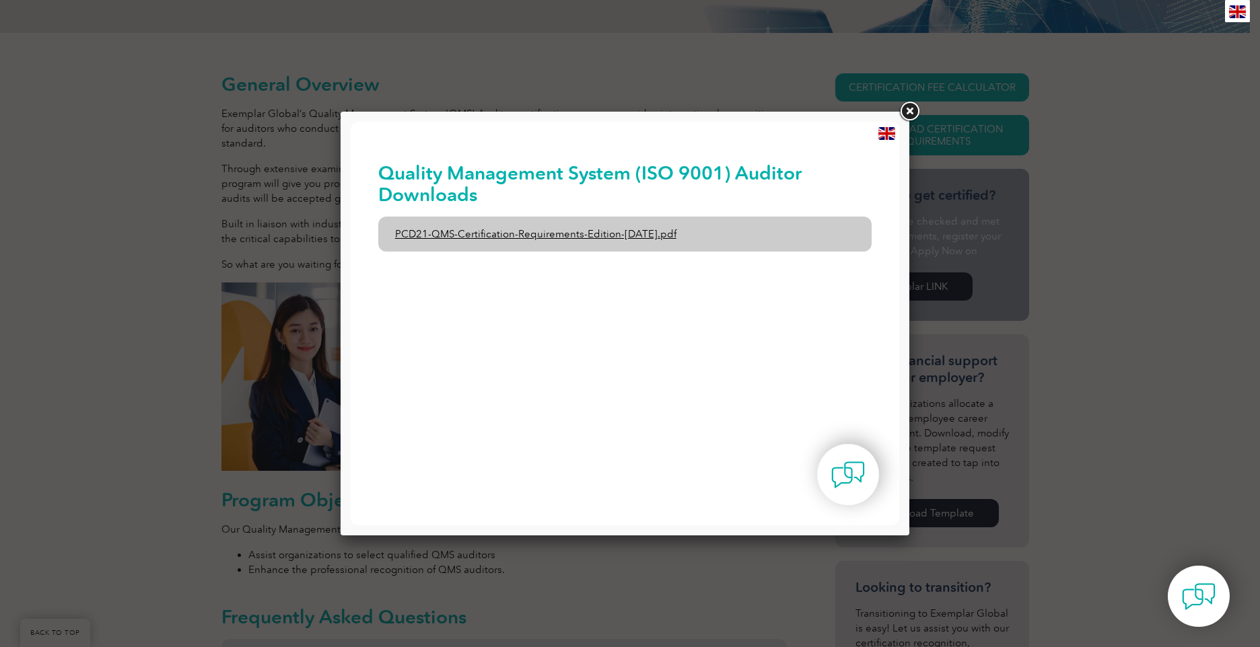
click at [521, 236] on link "PCD21-QMS-Certification-Requirements-Edition-2-April-2022.pdf" at bounding box center [625, 234] width 494 height 35
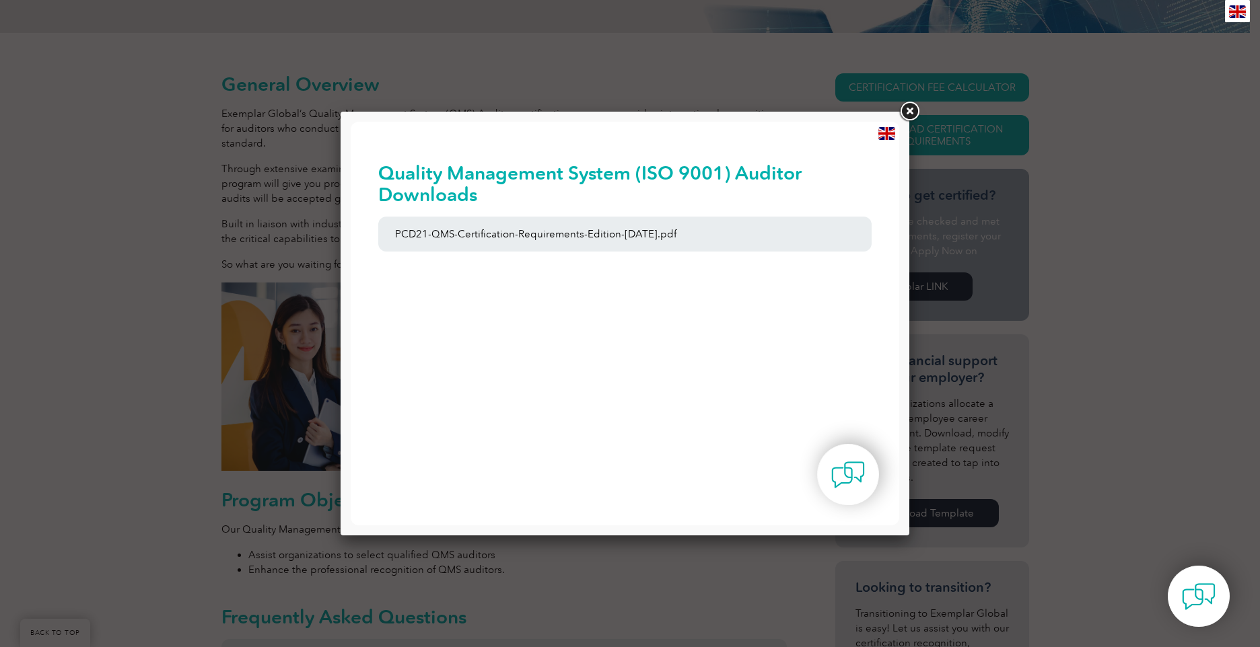
click at [909, 108] on link at bounding box center [909, 112] width 24 height 24
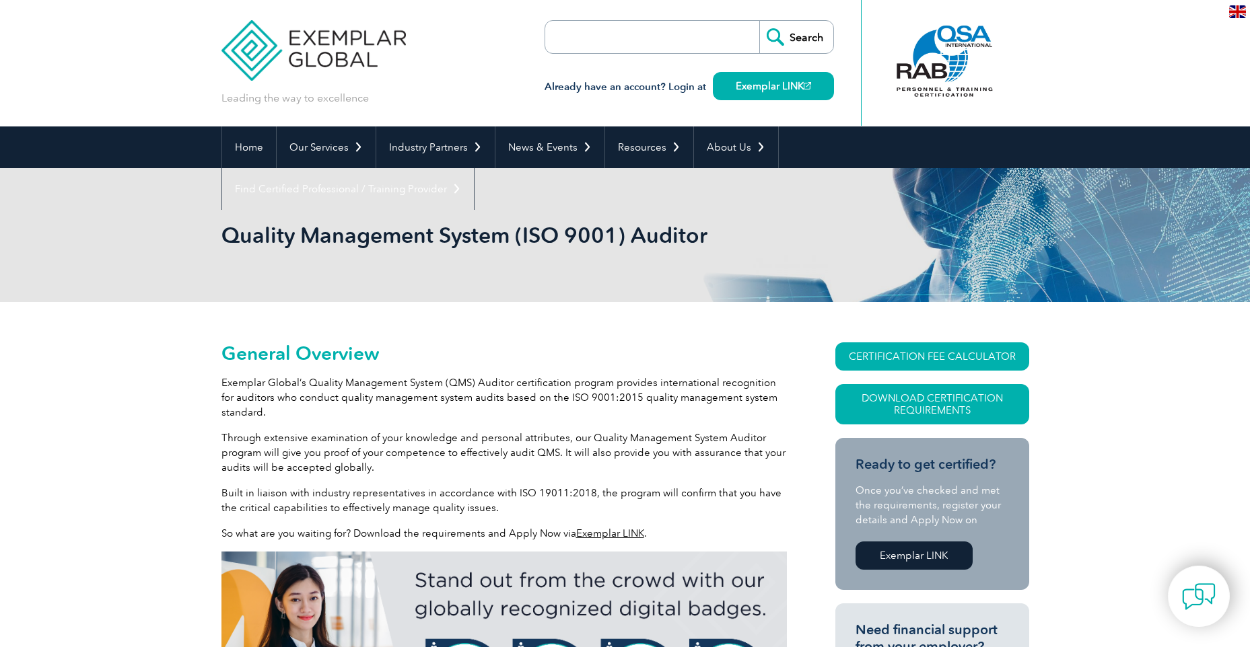
click at [594, 45] on input "search" at bounding box center [622, 37] width 141 height 32
type input "RTP Course"
click at [759, 21] on input "Search" at bounding box center [796, 37] width 74 height 32
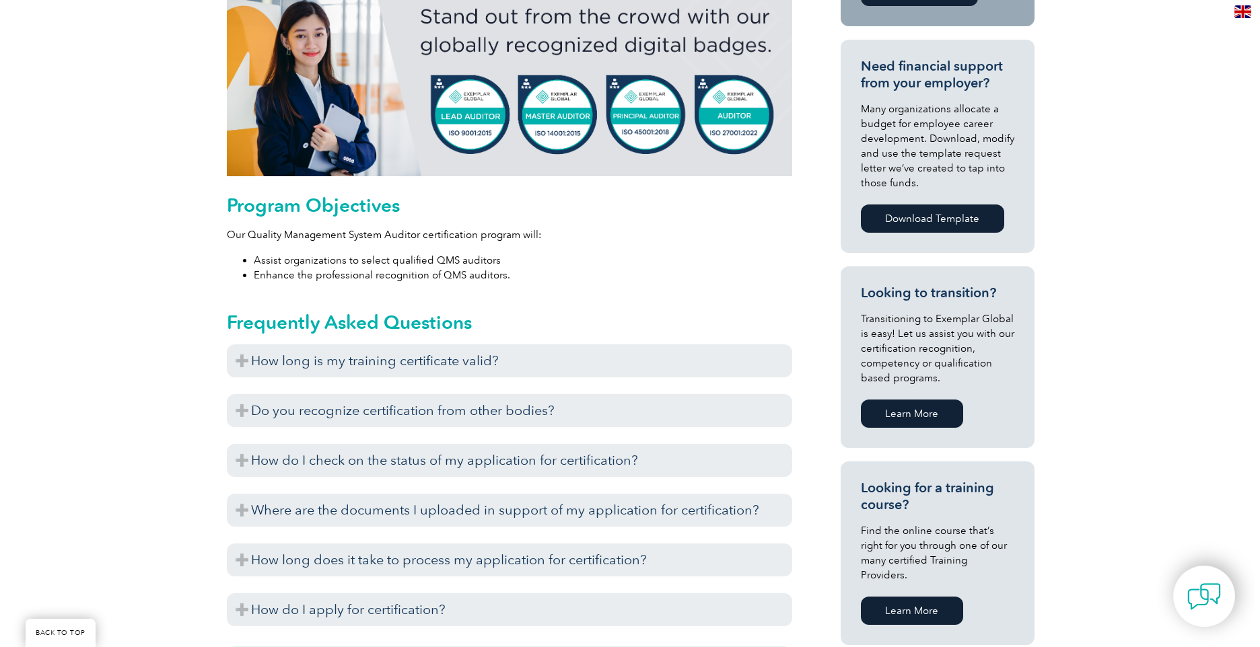
scroll to position [202, 0]
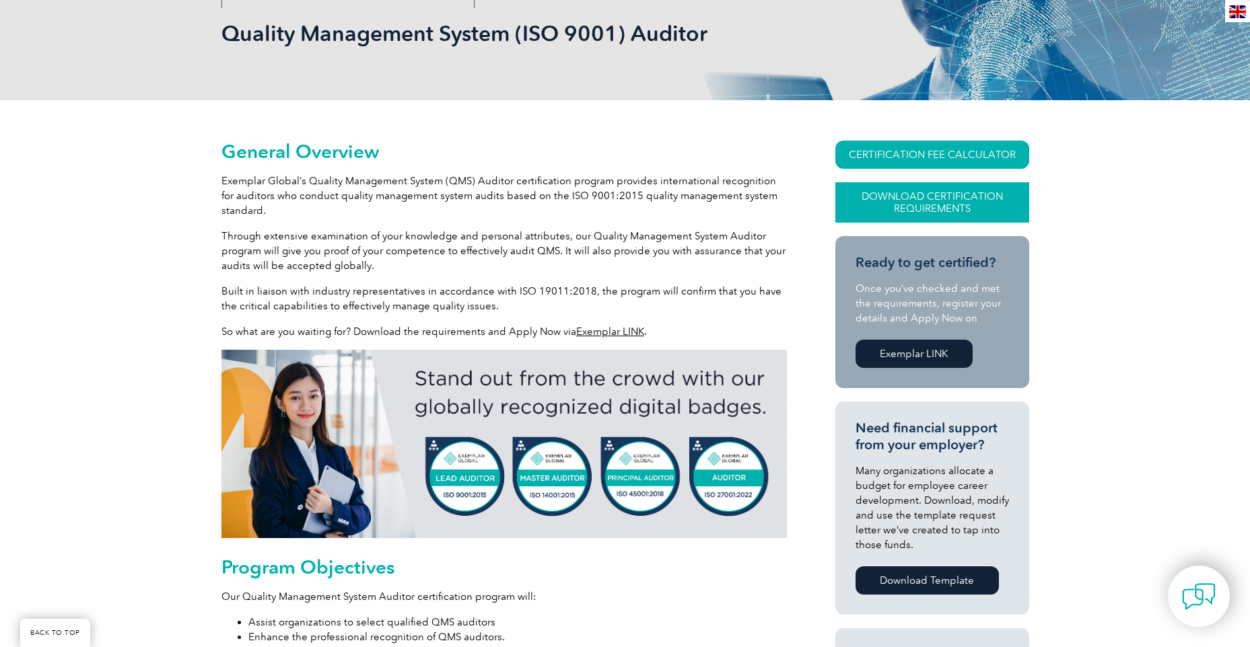
click at [927, 204] on link "Download Certification Requirements" at bounding box center [932, 202] width 194 height 40
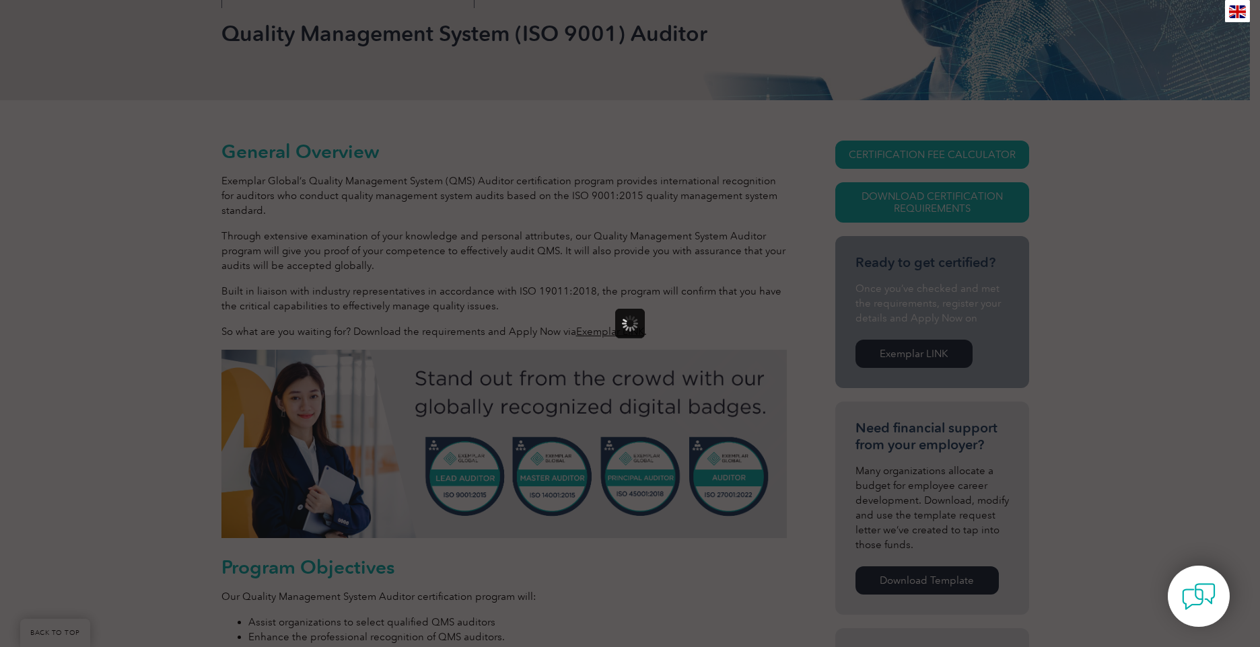
scroll to position [0, 0]
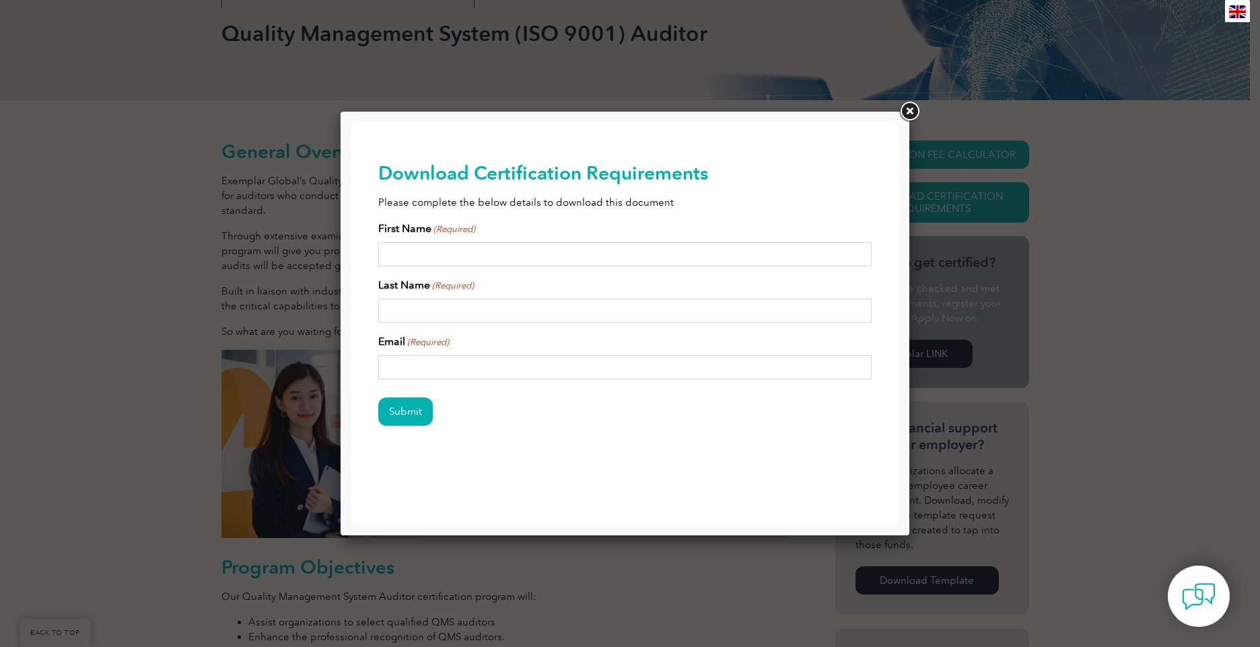
click at [423, 252] on input "First Name (Required)" at bounding box center [625, 254] width 494 height 24
type input "Laurie"
type input "Hall"
type input "lhall@triumphgroup.com"
click at [403, 406] on input "Submit" at bounding box center [405, 412] width 55 height 28
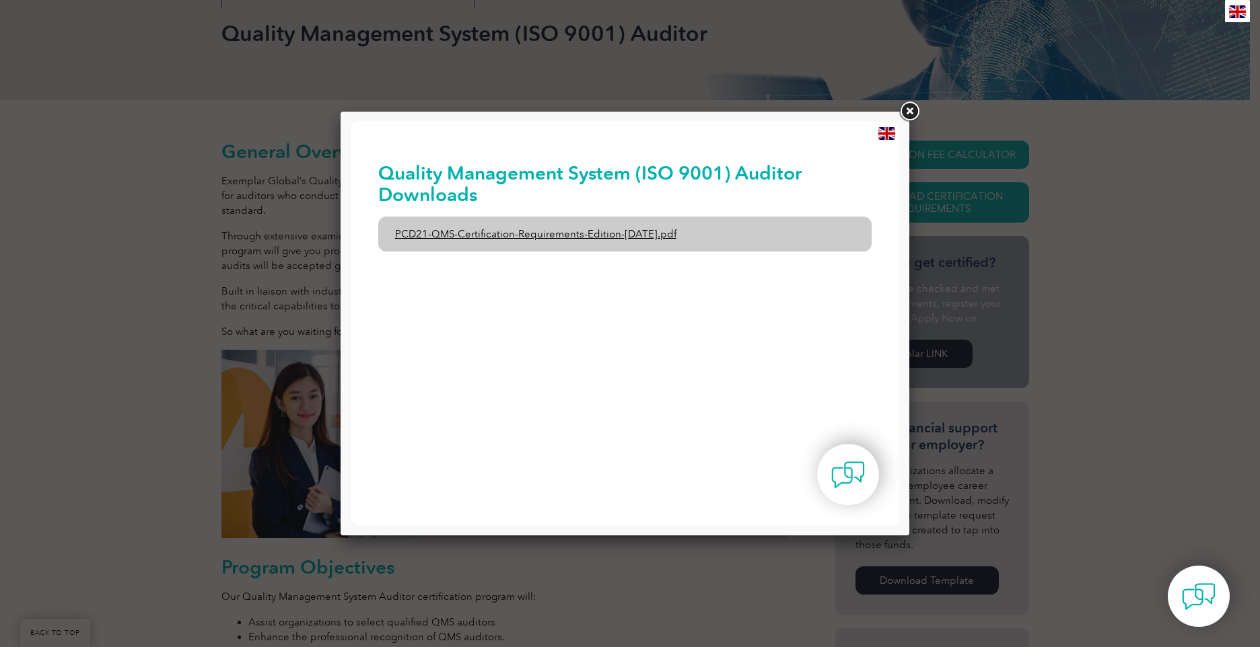
click at [542, 229] on link "PCD21-QMS-Certification-Requirements-Edition-2-April-2022.pdf" at bounding box center [625, 234] width 494 height 35
click at [597, 233] on link "PCD21-QMS-Certification-Requirements-Edition-2-April-2022.pdf" at bounding box center [625, 234] width 494 height 35
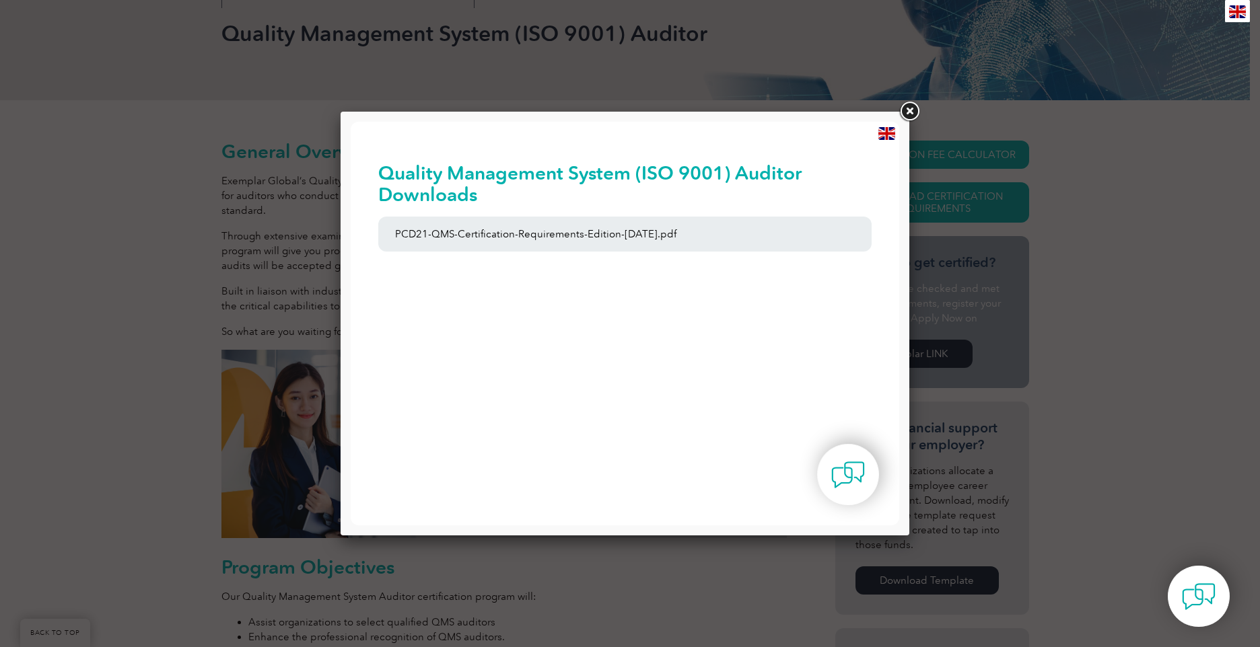
click at [907, 114] on link at bounding box center [909, 112] width 24 height 24
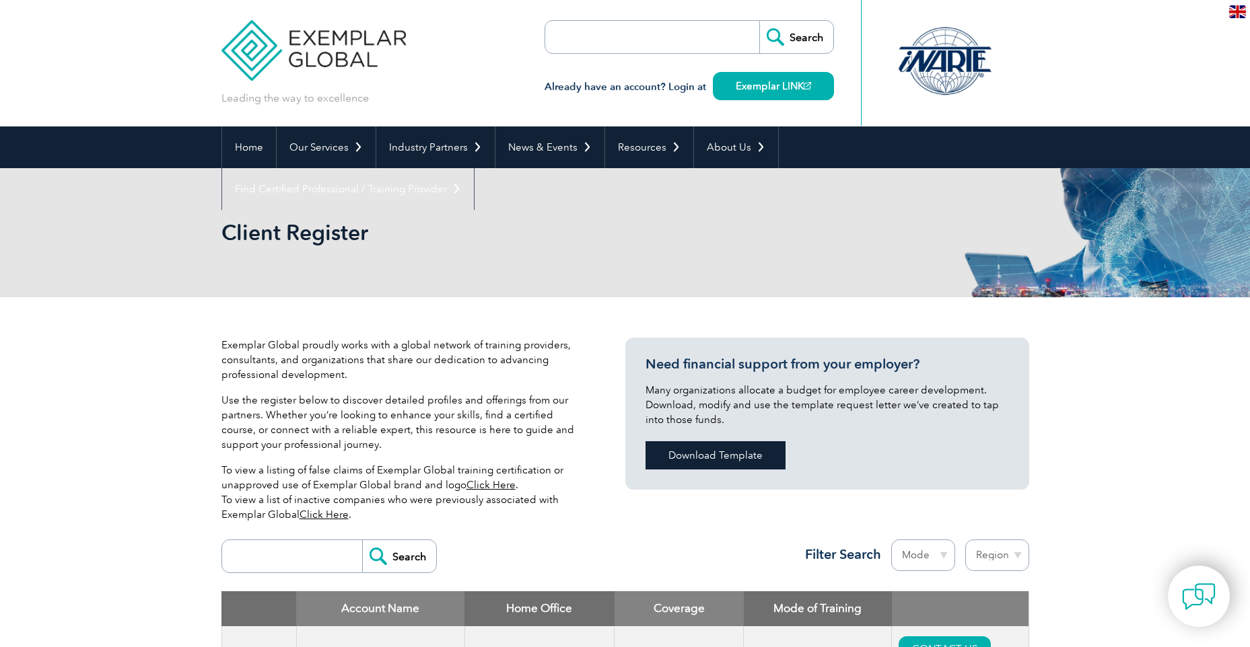
click at [704, 453] on link "Download Template" at bounding box center [715, 455] width 140 height 28
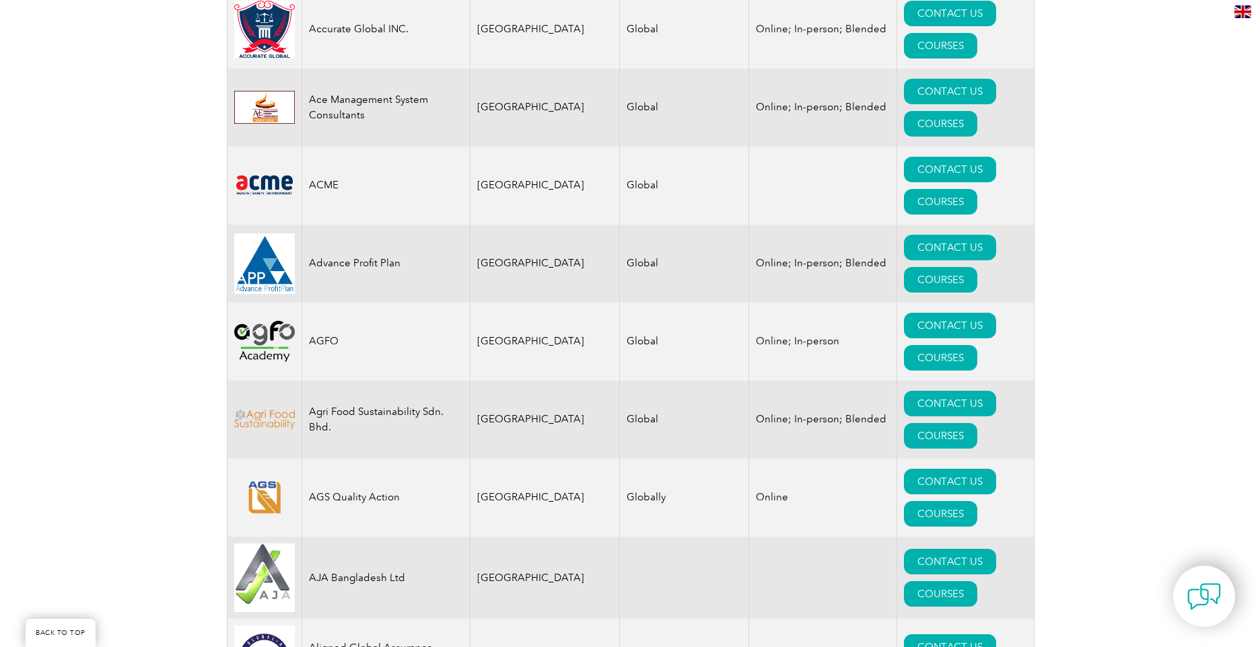
scroll to position [1009, 0]
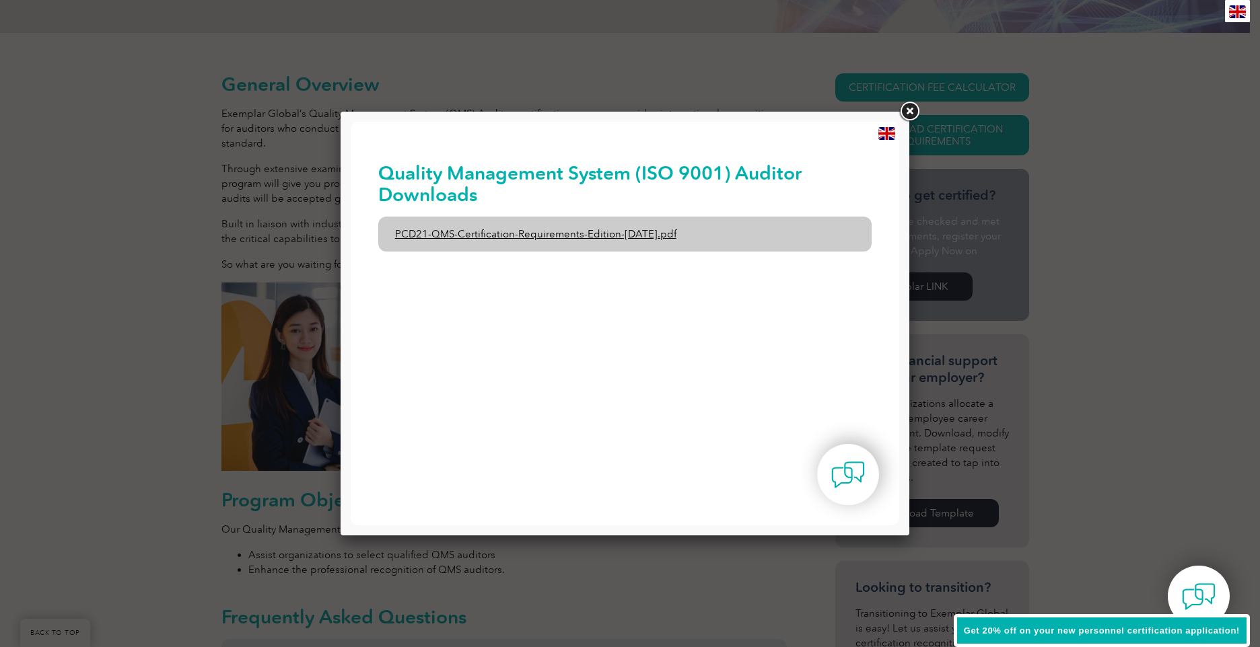
click at [564, 237] on link "PCD21-QMS-Certification-Requirements-Edition-2-April-2022.pdf" at bounding box center [625, 234] width 494 height 35
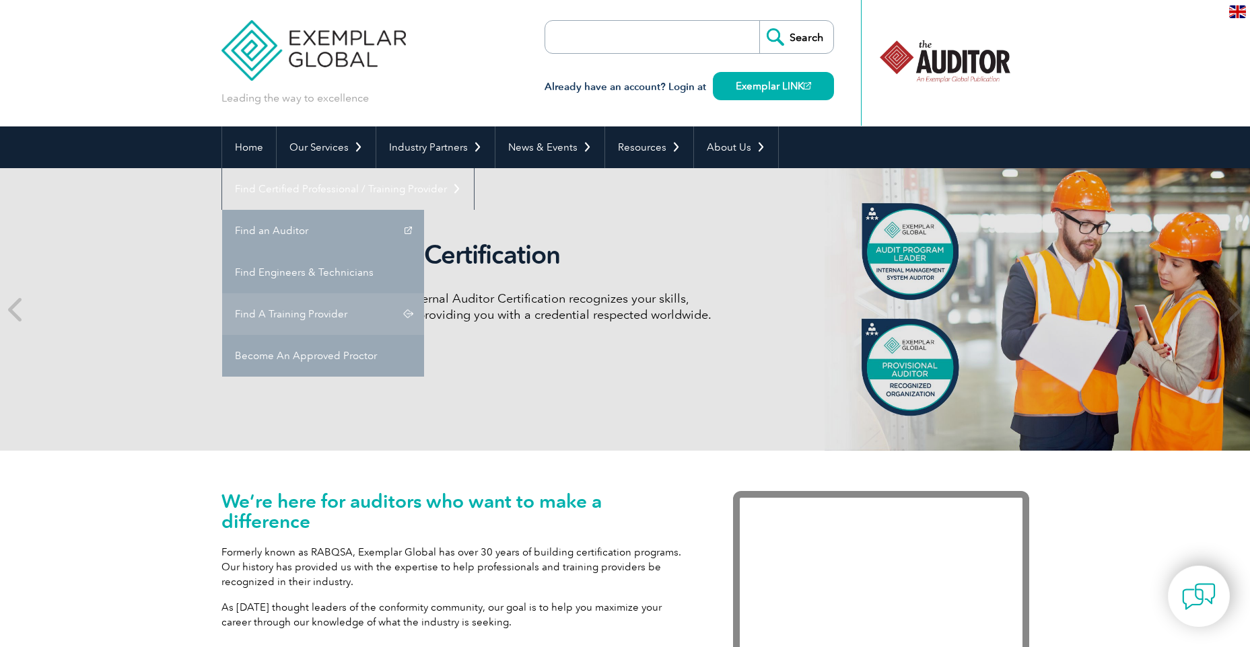
click at [424, 293] on link "Find A Training Provider" at bounding box center [323, 314] width 202 height 42
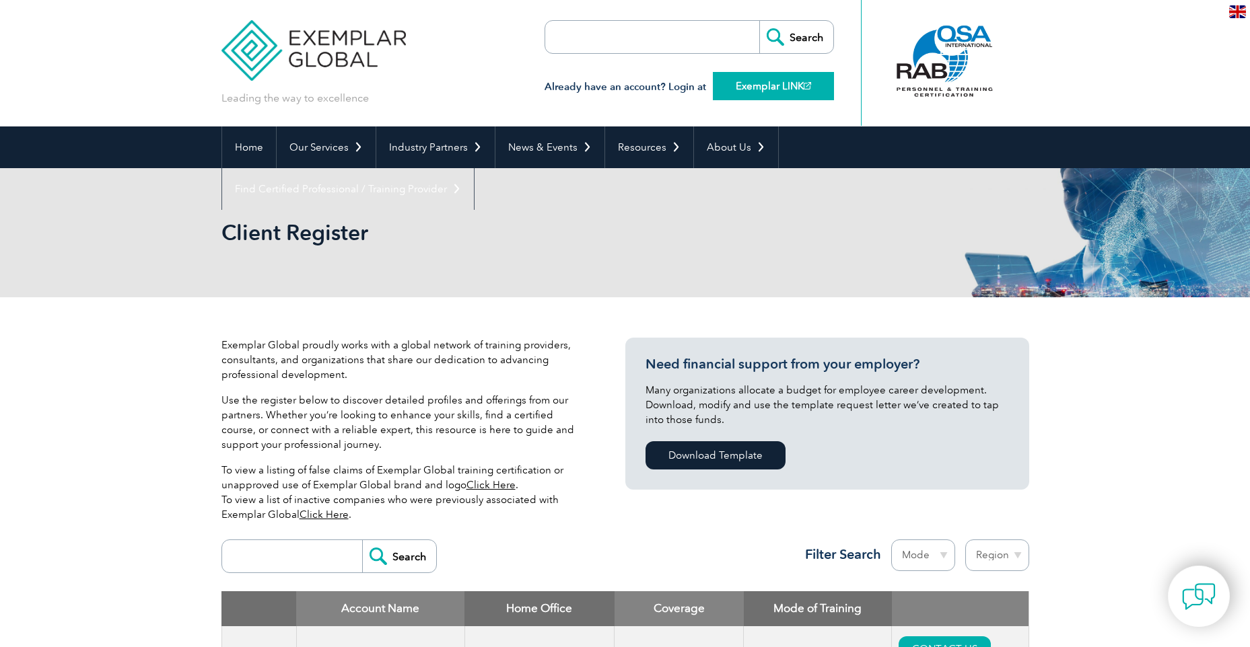
click at [762, 86] on link "Exemplar LINK" at bounding box center [773, 86] width 121 height 28
click at [600, 32] on input "search" at bounding box center [622, 37] width 141 height 32
type input "AU"
click at [759, 21] on input "Search" at bounding box center [796, 37] width 74 height 32
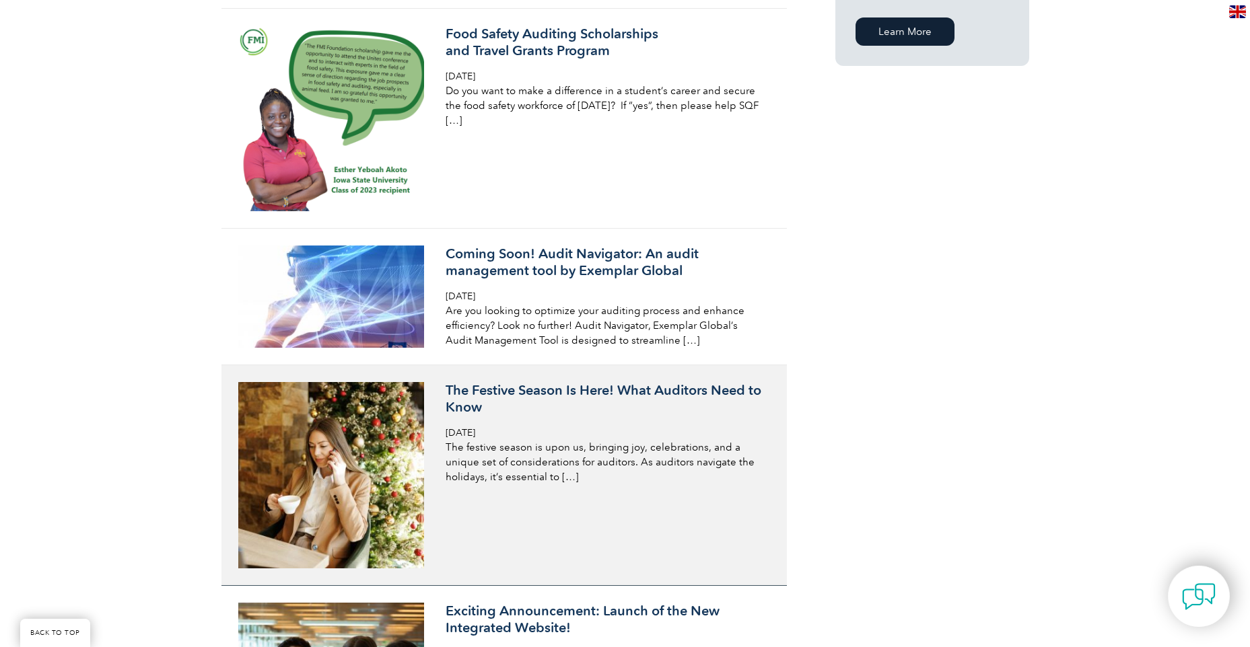
scroll to position [1144, 0]
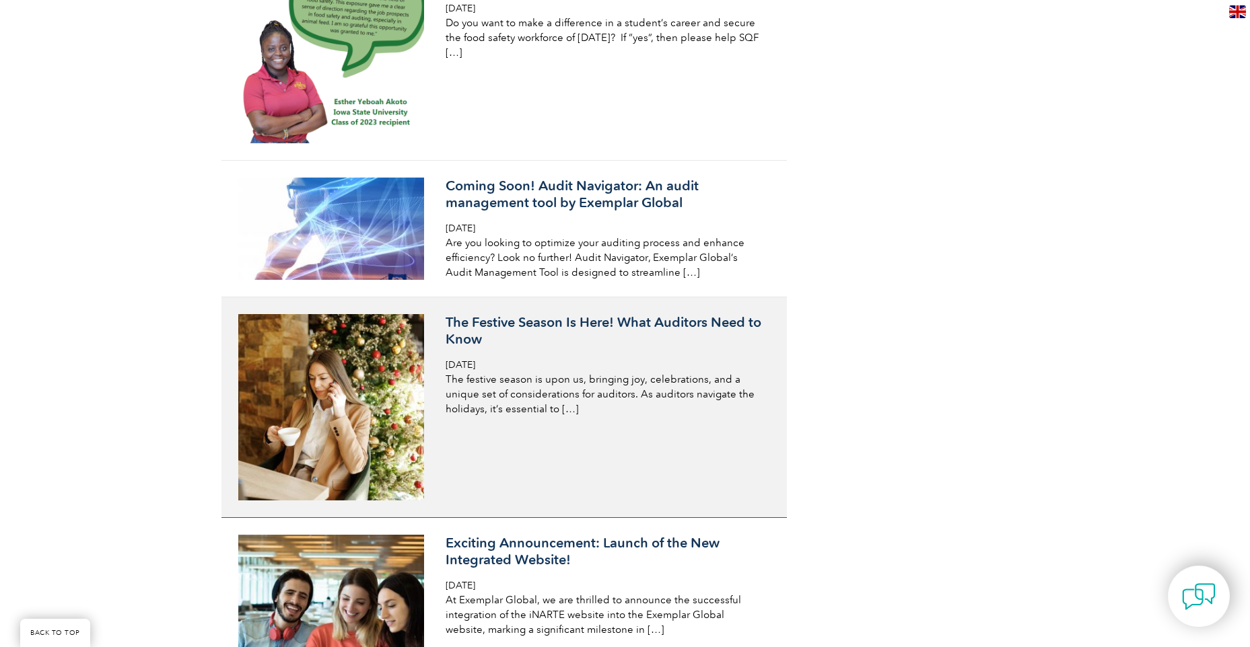
click at [527, 408] on p "The festive season is upon us, bringing joy, celebrations, and a unique set of …" at bounding box center [605, 394] width 319 height 44
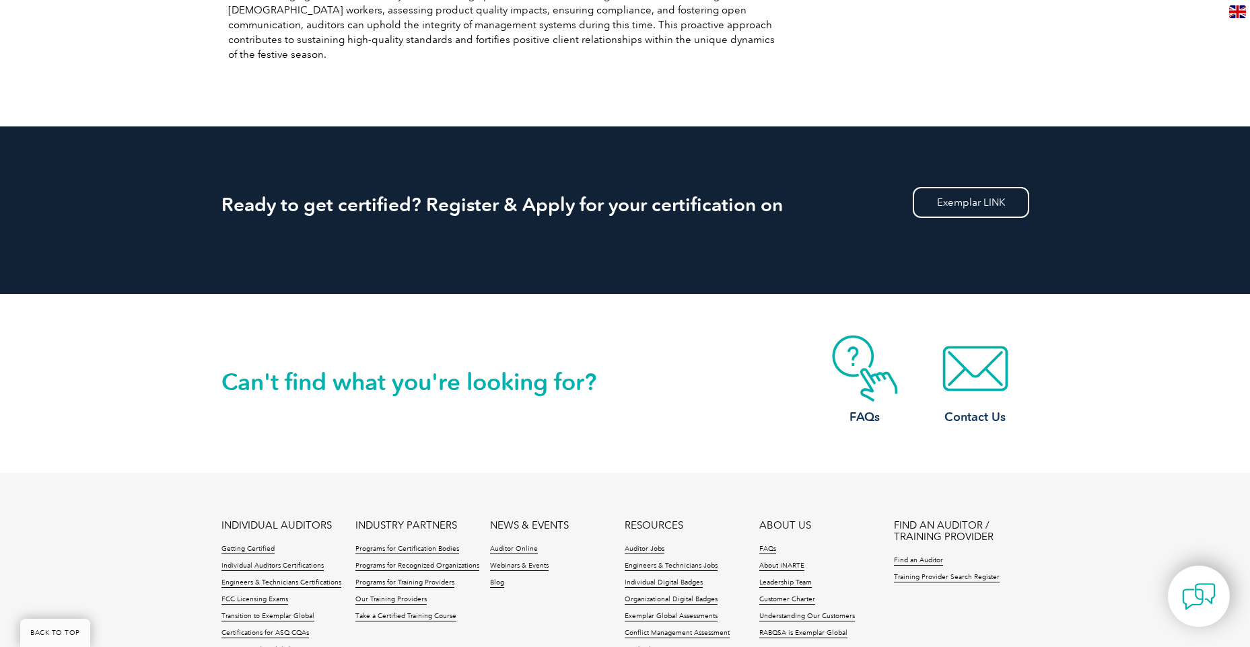
scroll to position [1279, 0]
